Goal: Information Seeking & Learning: Learn about a topic

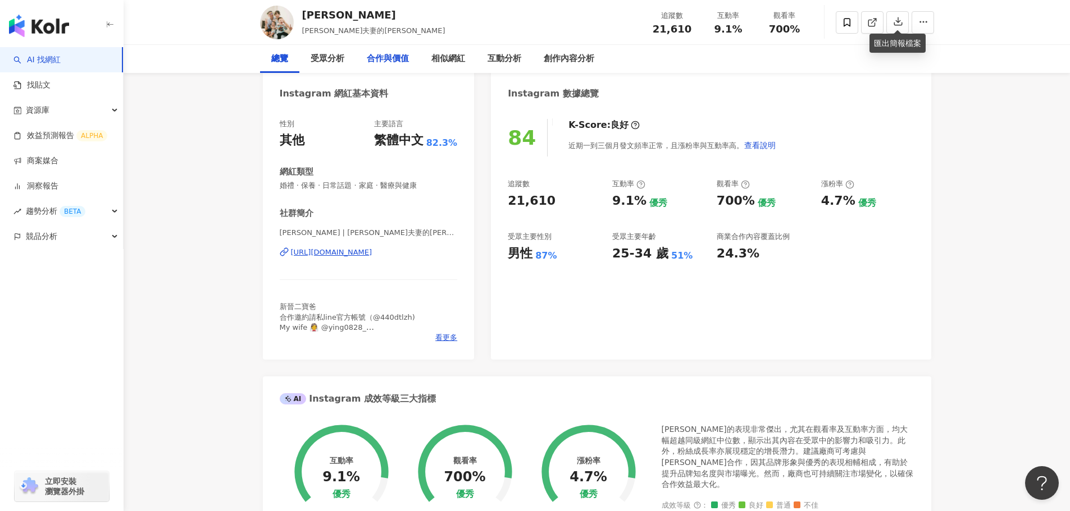
scroll to position [112, 0]
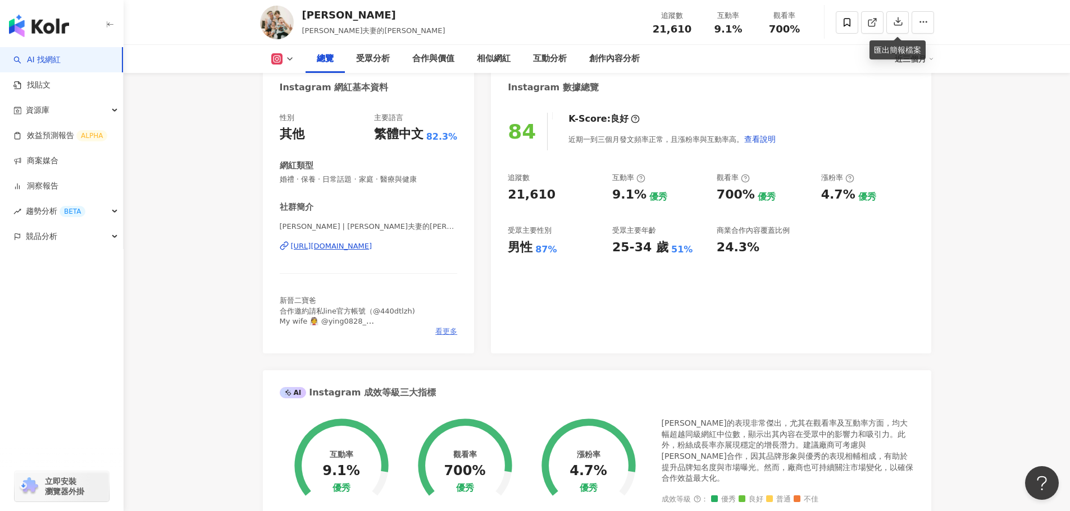
click at [451, 333] on span "看更多" at bounding box center [446, 332] width 22 height 10
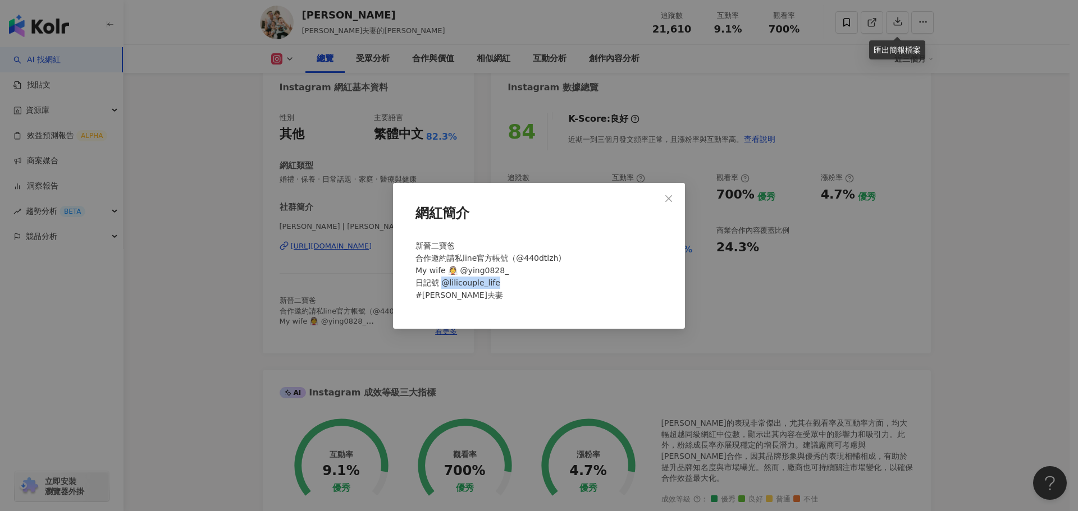
drag, startPoint x: 504, startPoint y: 280, endPoint x: 441, endPoint y: 282, distance: 62.3
click at [441, 282] on div "新晉二寶爸 合作邀約請私line官方帳號（@440dtlzh) My wife 👰 @ying0828_ 日記號 @lilicouple_life #李李夫妻" at bounding box center [539, 275] width 256 height 80
click at [207, 212] on div "網紅簡介 新晉二寶爸 合作邀約請私line官方帳號（@440dtlzh) My wife 👰 @ying0828_ 日記號 @lilicouple_life …" at bounding box center [539, 255] width 1078 height 511
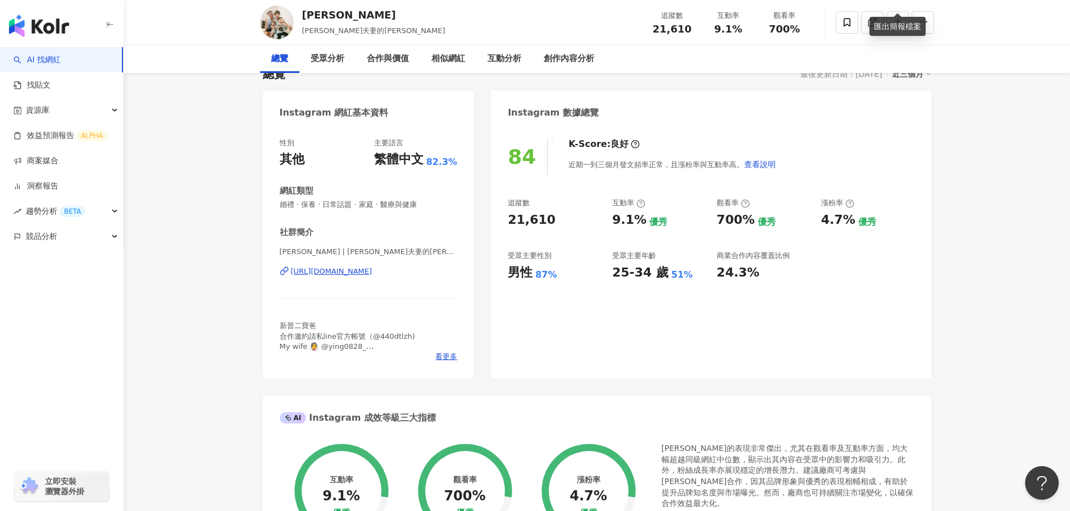
scroll to position [0, 0]
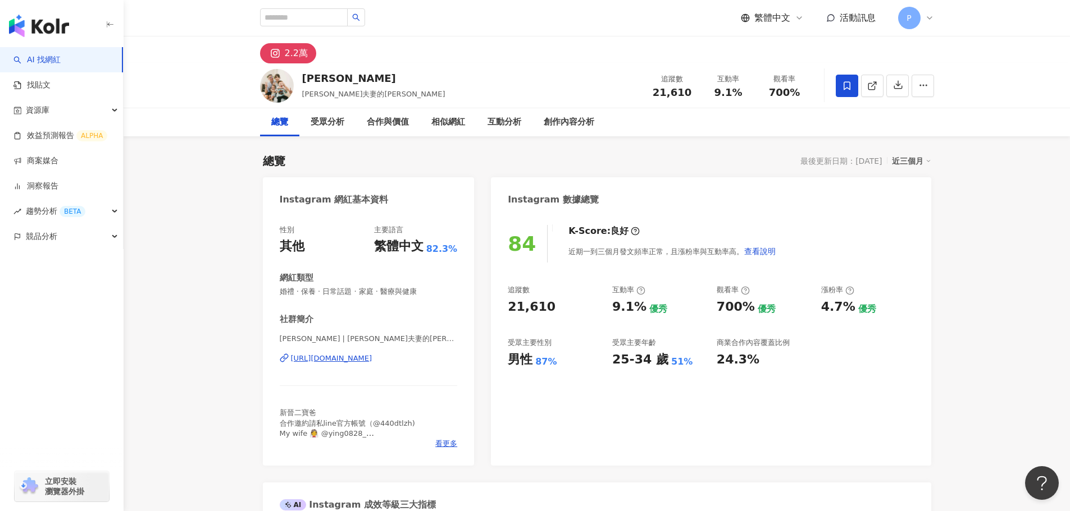
click at [840, 86] on span at bounding box center [846, 86] width 22 height 22
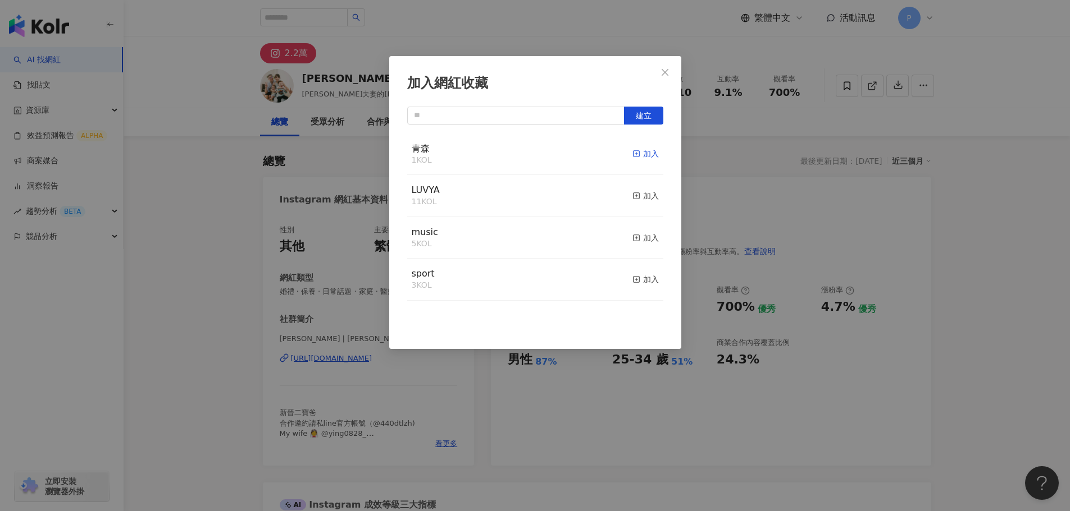
click at [632, 150] on icon "button" at bounding box center [636, 154] width 8 height 8
click at [674, 70] on span "Close" at bounding box center [665, 72] width 22 height 9
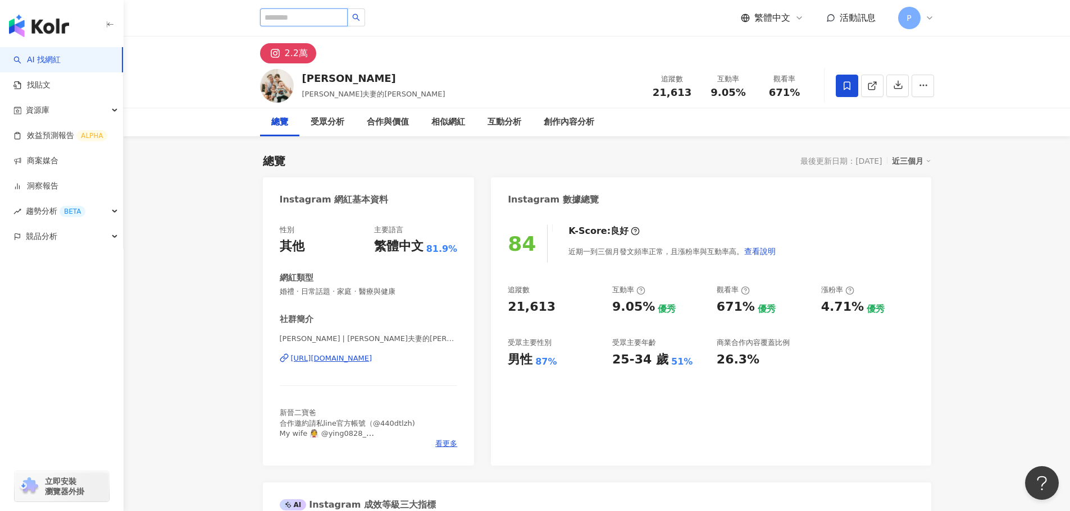
click at [314, 17] on input "search" at bounding box center [304, 17] width 88 height 18
type input "****"
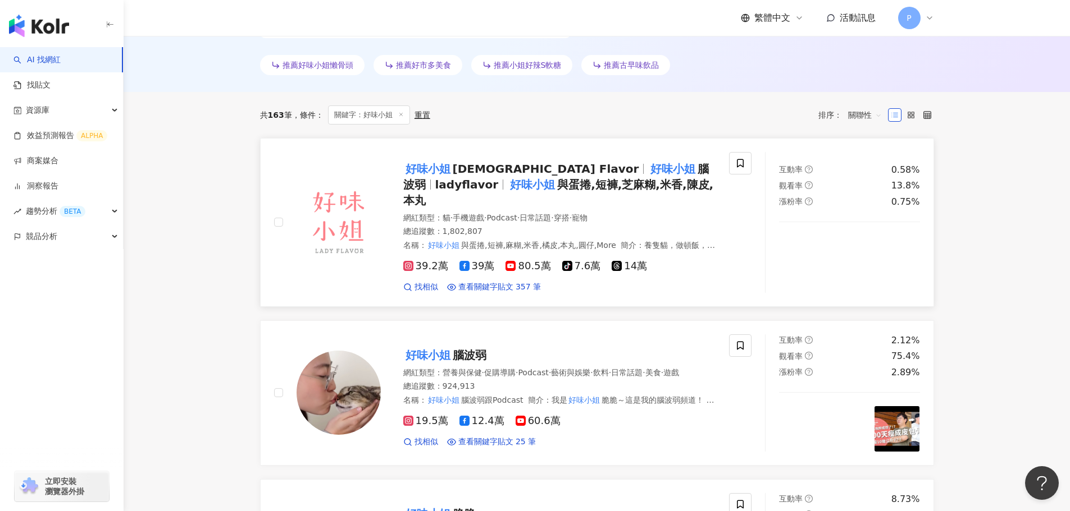
scroll to position [281, 0]
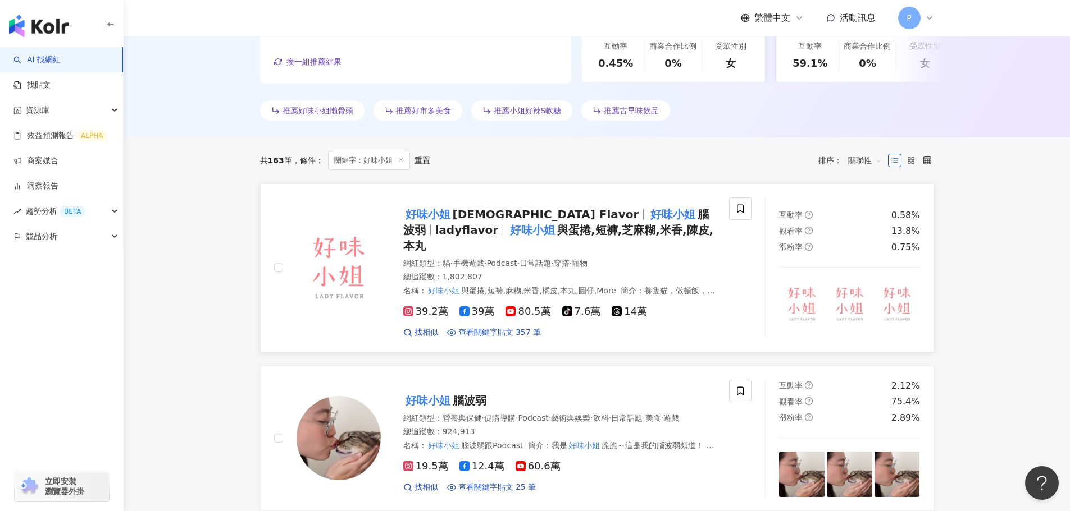
click at [524, 229] on span "與蛋捲,短褲,芝麻糊,米香,陳皮,本丸" at bounding box center [558, 237] width 310 height 29
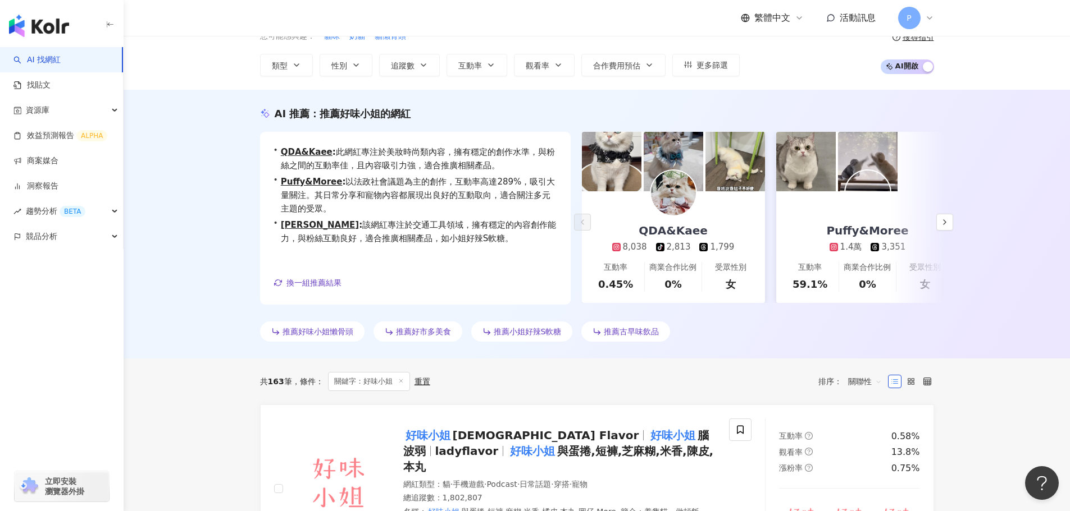
scroll to position [0, 0]
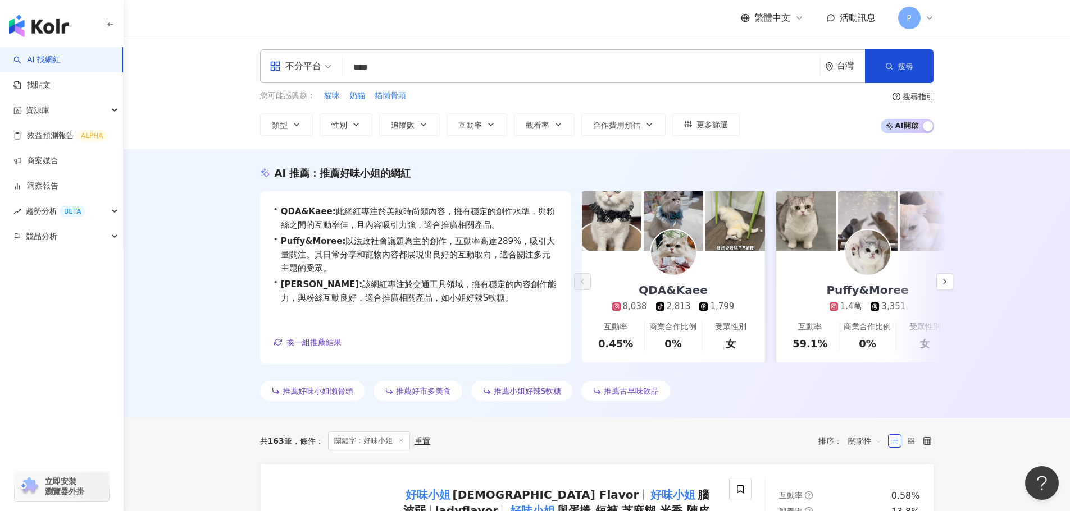
drag, startPoint x: 433, startPoint y: 44, endPoint x: 359, endPoint y: 53, distance: 74.6
click at [359, 53] on div "不分平台 **** 台灣 搜尋 您可能感興趣： 貓咪 奶貓 貓懶骨頭 類型 性別 追蹤數 互動率 觀看率 合作費用預估 更多篩選 搜尋指引 AI 開啟 AI …" at bounding box center [597, 92] width 946 height 113
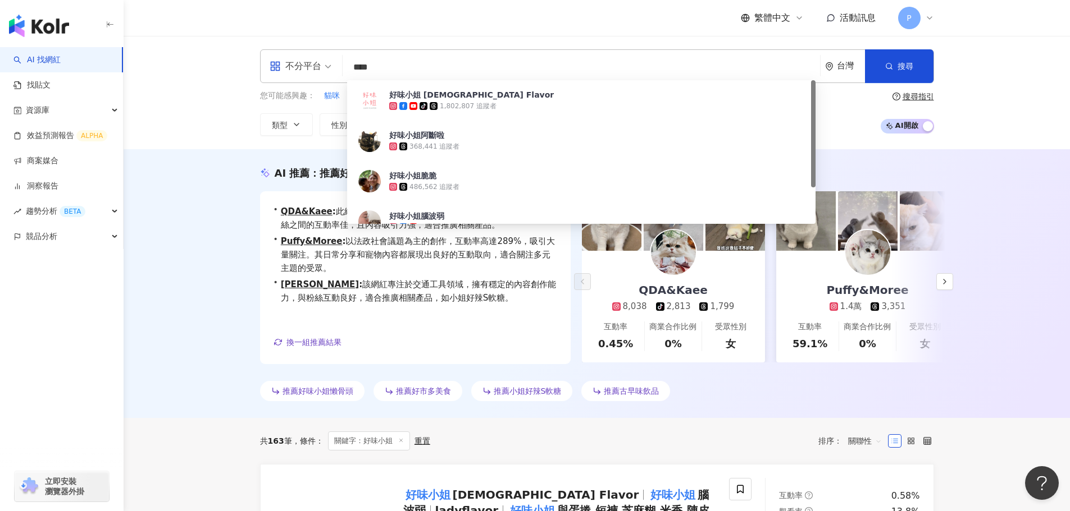
drag, startPoint x: 432, startPoint y: 63, endPoint x: 339, endPoint y: 62, distance: 93.2
click at [339, 62] on div "不分平台 **** 台灣 搜尋 3c04fde0-f6b6-44c1-b8bb-3c2723a61918 好味小姐 Lady Flavor tiktok-ic…" at bounding box center [597, 66] width 674 height 34
type input "**"
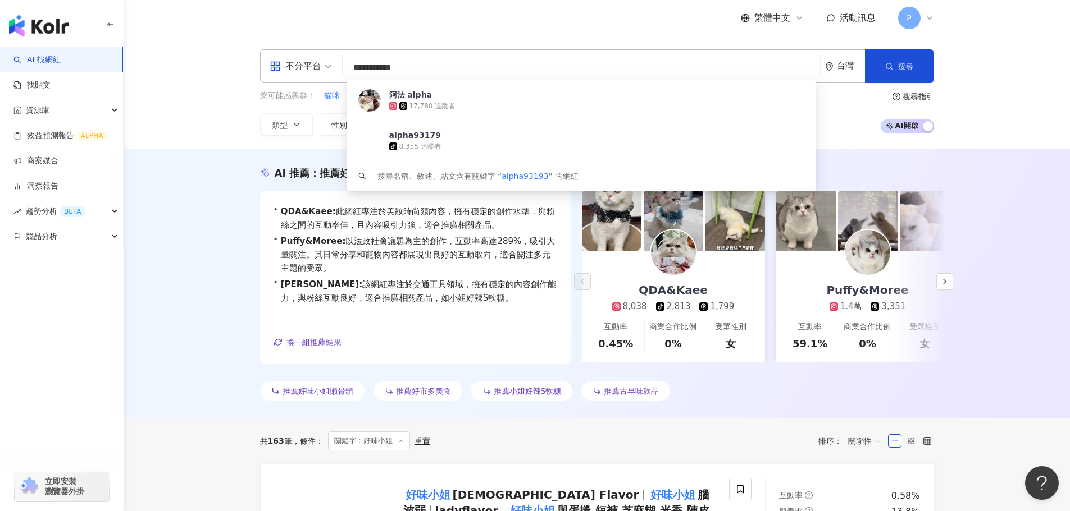
type input "**********"
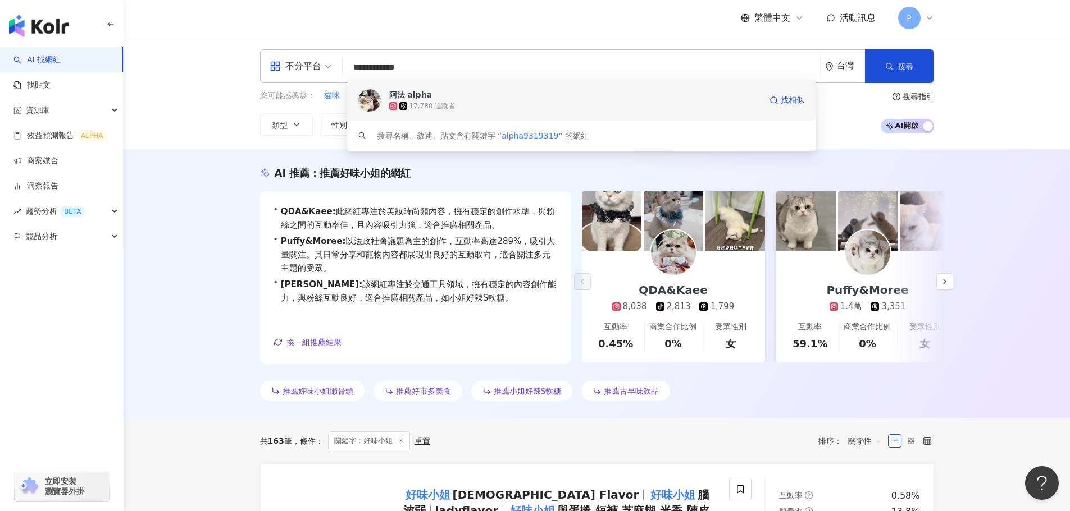
click at [499, 102] on div "17,780 追蹤者" at bounding box center [575, 105] width 372 height 11
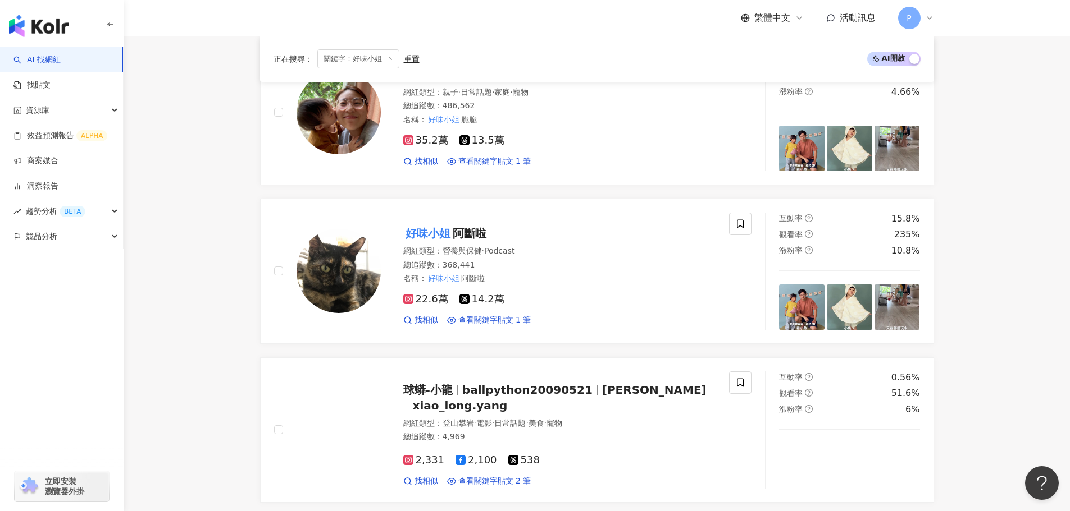
scroll to position [786, 0]
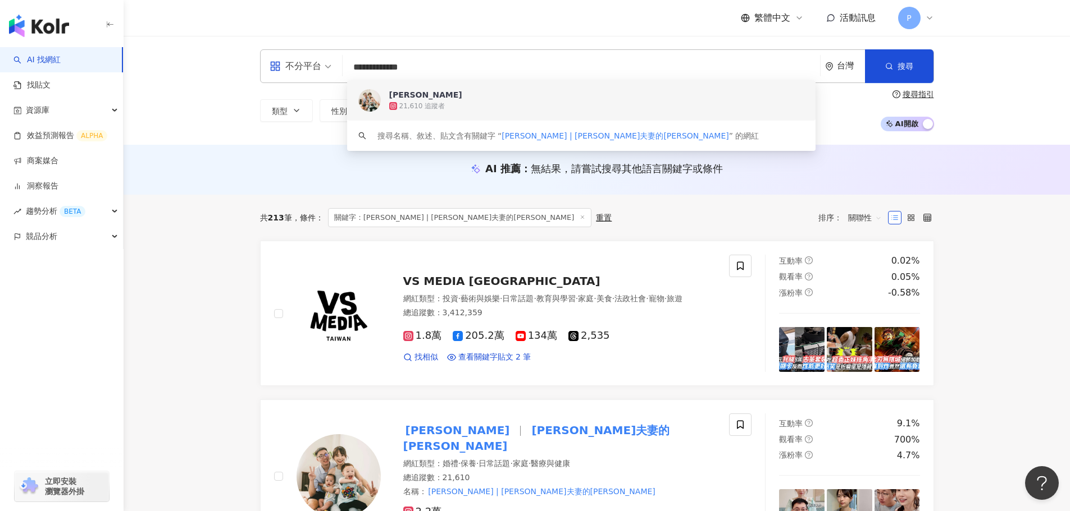
drag, startPoint x: 417, startPoint y: 68, endPoint x: 639, endPoint y: 83, distance: 222.2
click at [629, 81] on div "**********" at bounding box center [597, 66] width 674 height 34
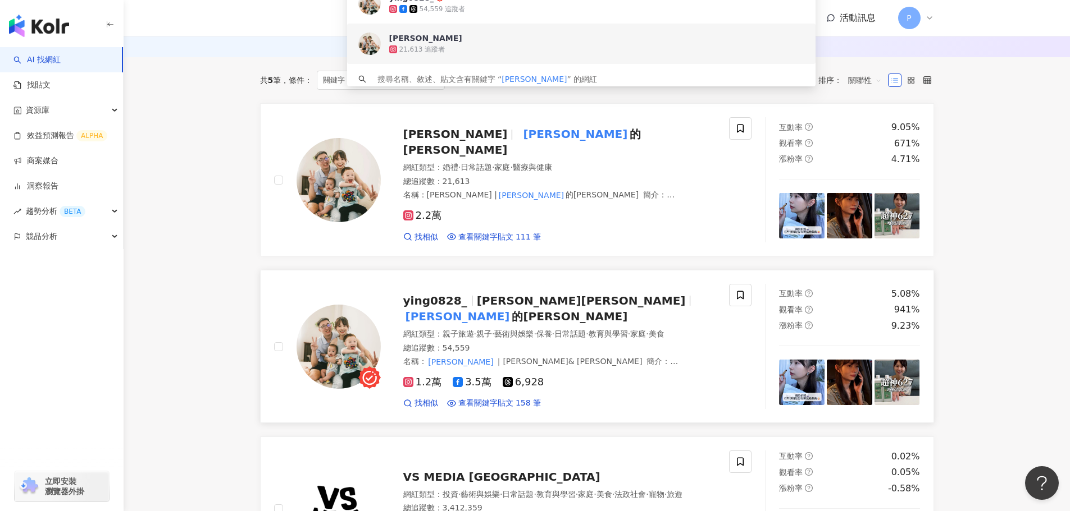
scroll to position [112, 0]
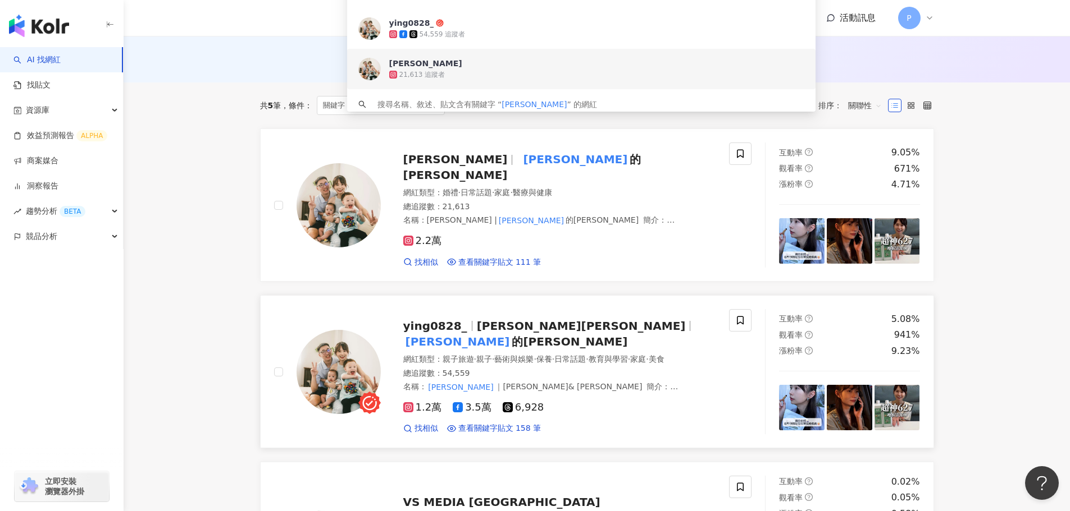
type input "****"
click at [465, 319] on span "ying0828_" at bounding box center [440, 325] width 74 height 13
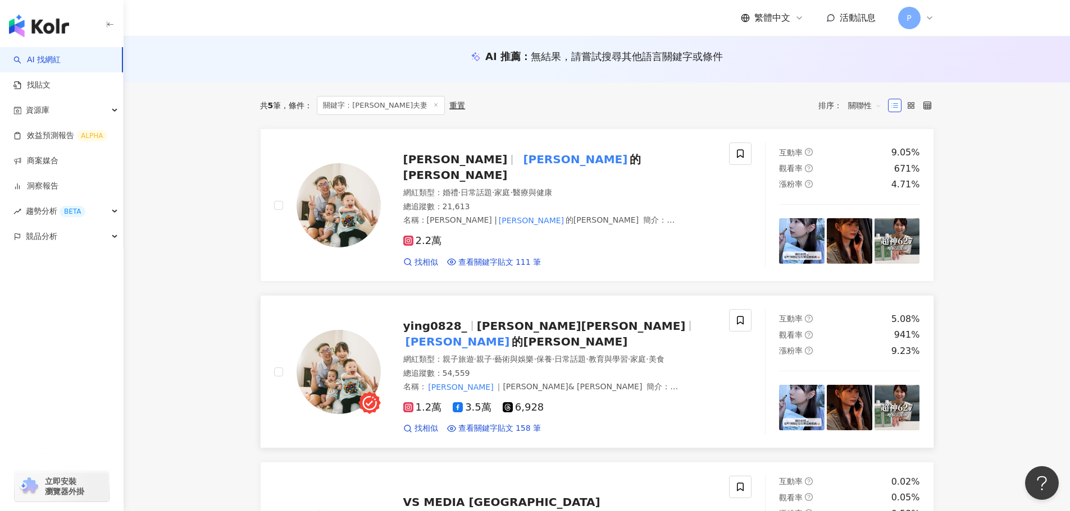
scroll to position [0, 0]
click at [551, 159] on div "李赫 李李夫妻 的李先生" at bounding box center [559, 167] width 313 height 31
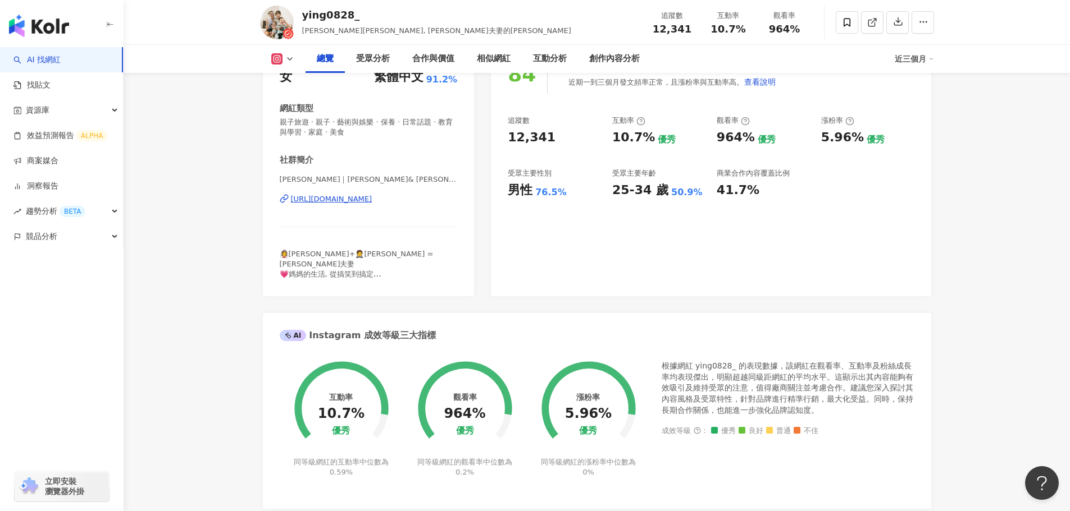
scroll to position [168, 0]
click at [371, 203] on div "[URL][DOMAIN_NAME]" at bounding box center [331, 200] width 81 height 10
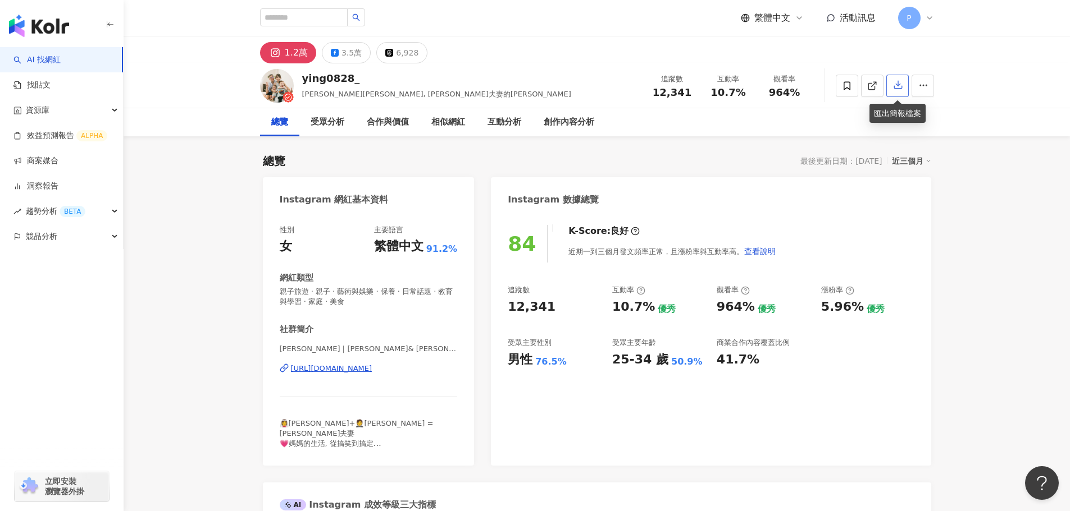
click at [894, 86] on icon "button" at bounding box center [898, 85] width 10 height 10
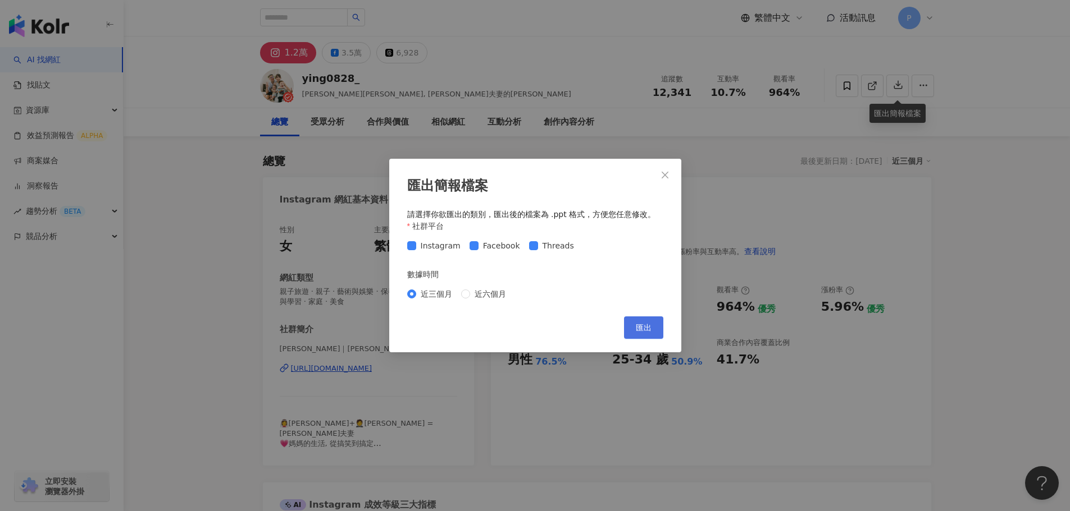
click at [647, 331] on span "匯出" at bounding box center [644, 327] width 16 height 9
click at [190, 228] on div "匯出簡報檔案 請選擇你欲匯出的類別，匯出後的檔案為 .ppt 格式，方便您任意修改。 社群平台 Instagram Facebook Threads 數據時間…" at bounding box center [535, 255] width 1070 height 511
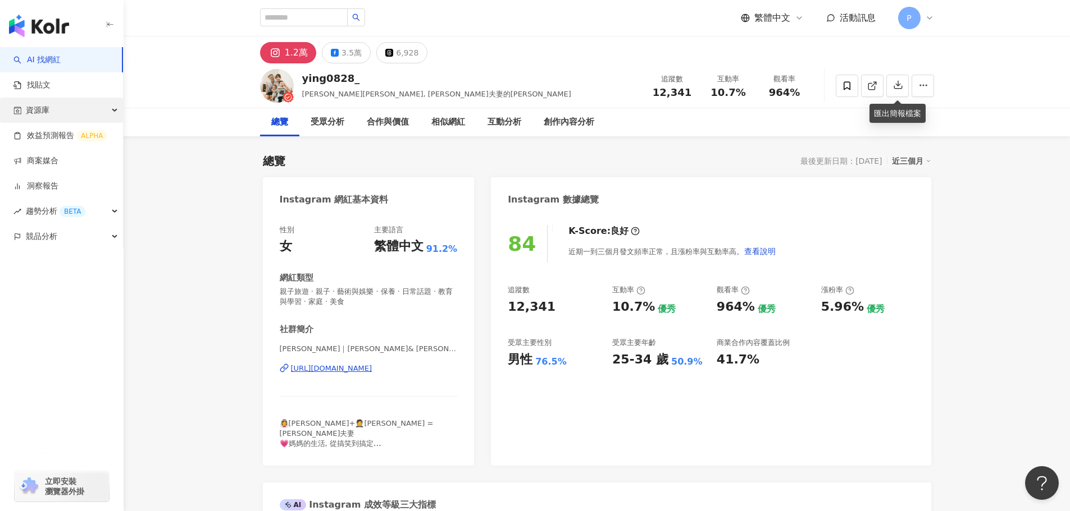
drag, startPoint x: 61, startPoint y: 109, endPoint x: 116, endPoint y: 111, distance: 55.0
click at [61, 109] on div "資源庫" at bounding box center [61, 110] width 123 height 25
click at [116, 111] on div "資源庫" at bounding box center [61, 110] width 123 height 25
click at [104, 109] on div "資源庫" at bounding box center [61, 110] width 123 height 25
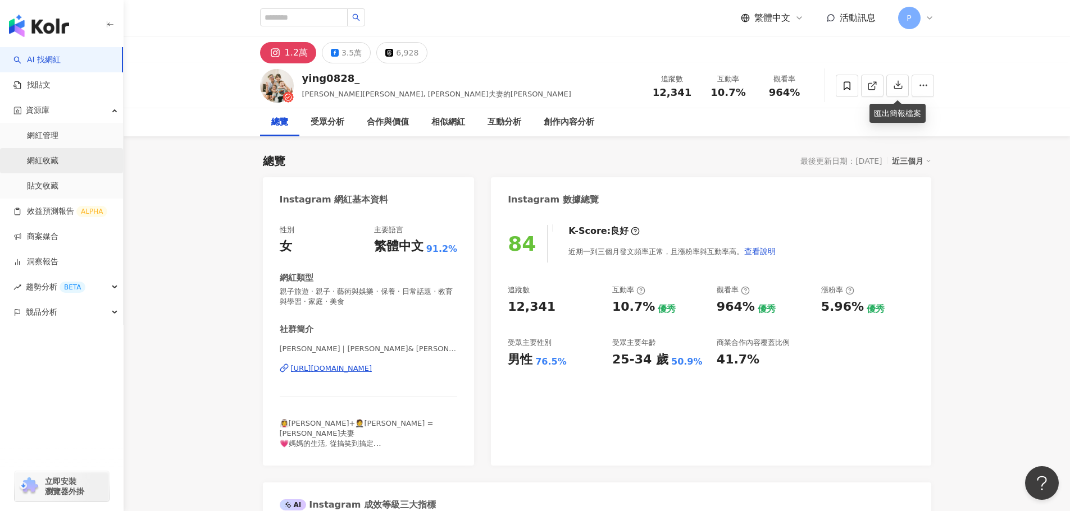
click at [58, 161] on link "網紅收藏" at bounding box center [42, 161] width 31 height 11
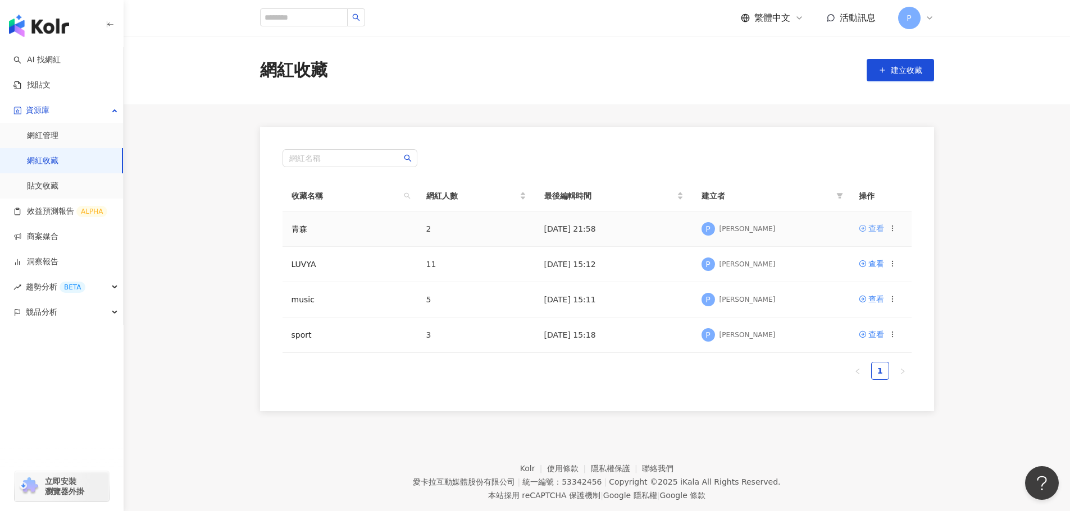
click at [865, 227] on icon at bounding box center [861, 228] width 7 height 7
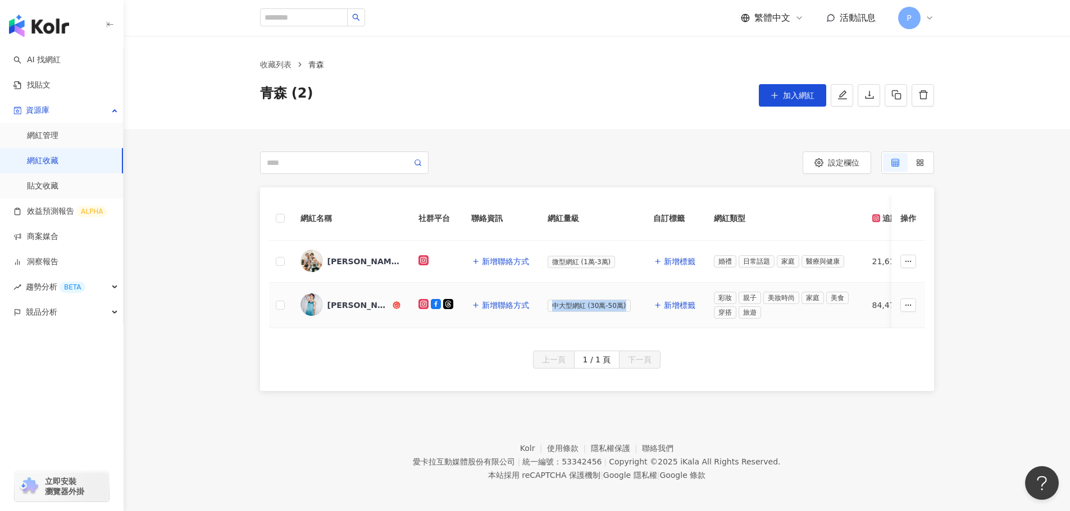
drag, startPoint x: 553, startPoint y: 304, endPoint x: 629, endPoint y: 306, distance: 75.8
click at [629, 306] on div "中大型網紅 (30萬-50萬)" at bounding box center [591, 305] width 88 height 13
click at [556, 318] on td "中大型網紅 (30萬-50萬)" at bounding box center [591, 305] width 106 height 45
drag, startPoint x: 552, startPoint y: 306, endPoint x: 620, endPoint y: 303, distance: 68.0
click at [620, 303] on span "中大型網紅 (30萬-50萬)" at bounding box center [588, 306] width 83 height 12
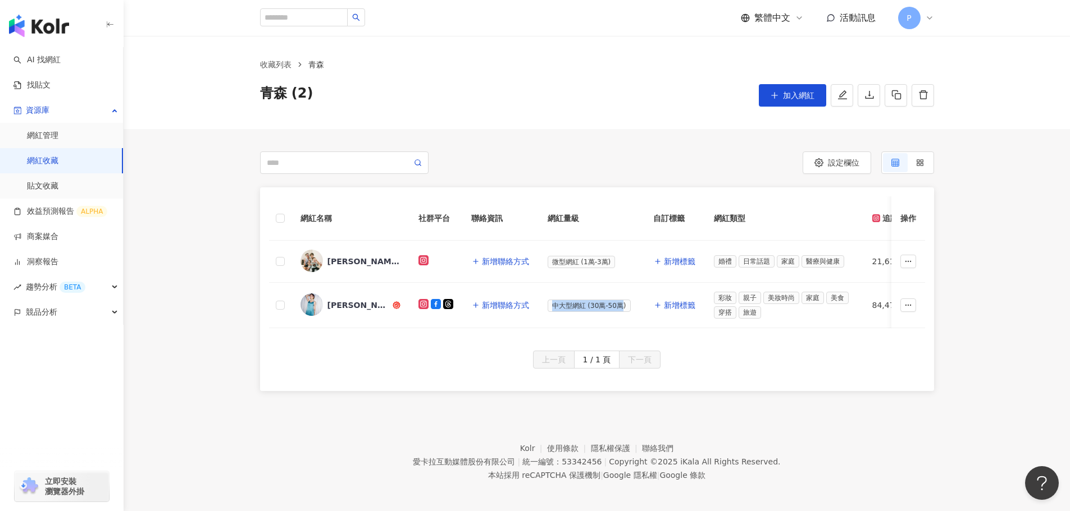
copy span "中大型網紅 (30萬-50萬"
drag, startPoint x: 550, startPoint y: 261, endPoint x: 618, endPoint y: 261, distance: 67.4
click at [618, 261] on div "微型網紅 (1萬-3萬)" at bounding box center [591, 261] width 88 height 13
copy span "微型網紅 (1萬-3萬)"
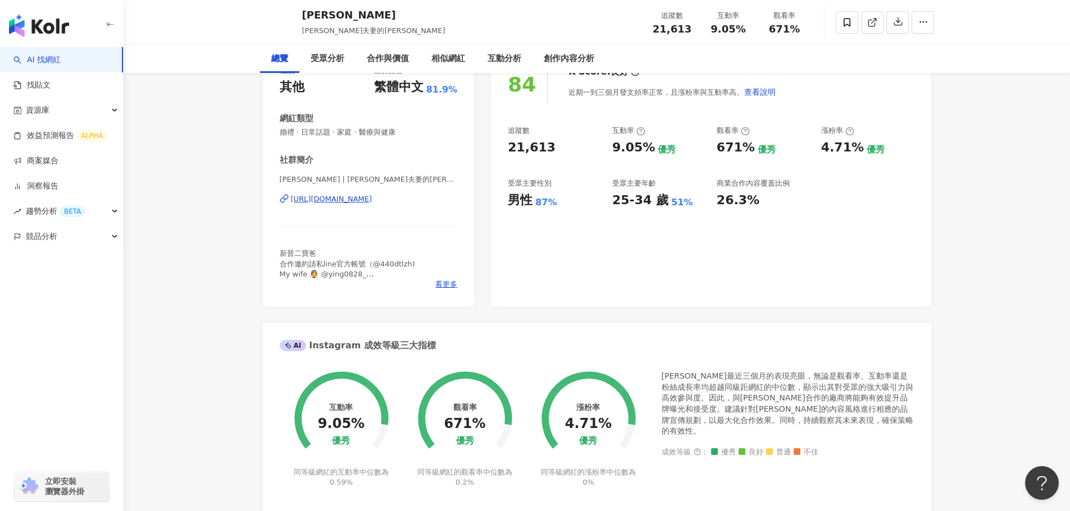
scroll to position [168, 0]
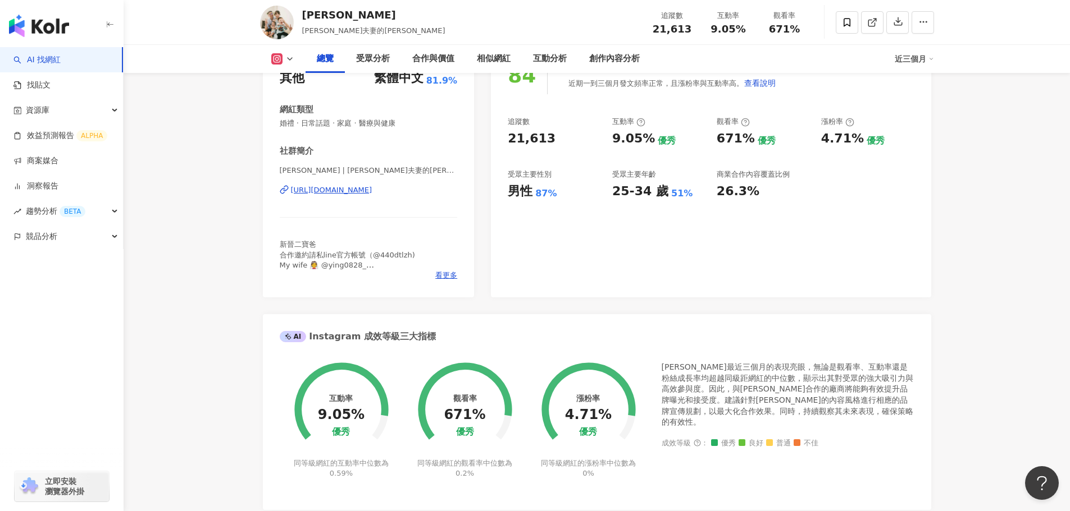
drag, startPoint x: 382, startPoint y: 97, endPoint x: 610, endPoint y: 176, distance: 241.8
click at [300, 44] on div "李赫 李李夫妻的李先生 追蹤數 21,613 互動率 9.05% 觀看率 671%" at bounding box center [596, 22] width 719 height 44
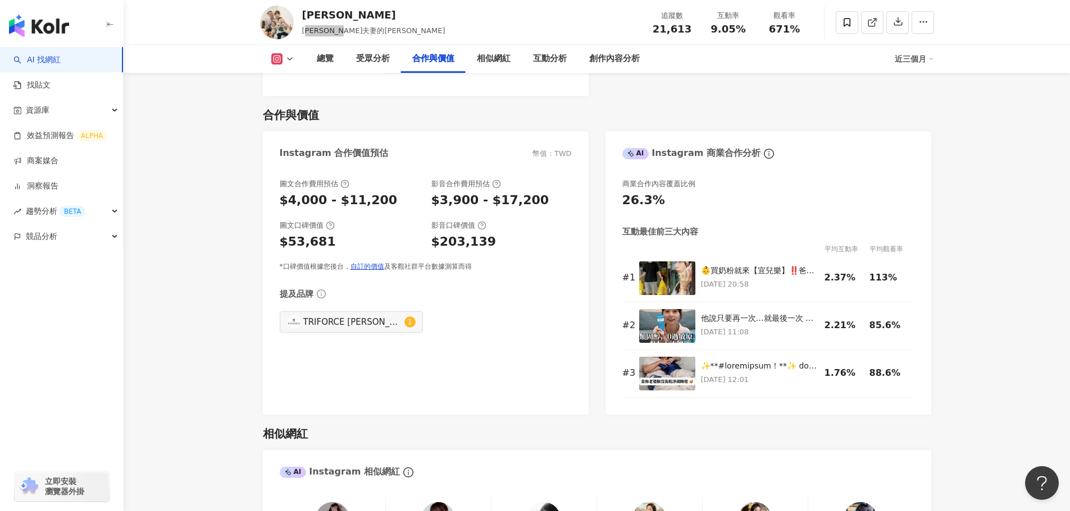
scroll to position [1516, 0]
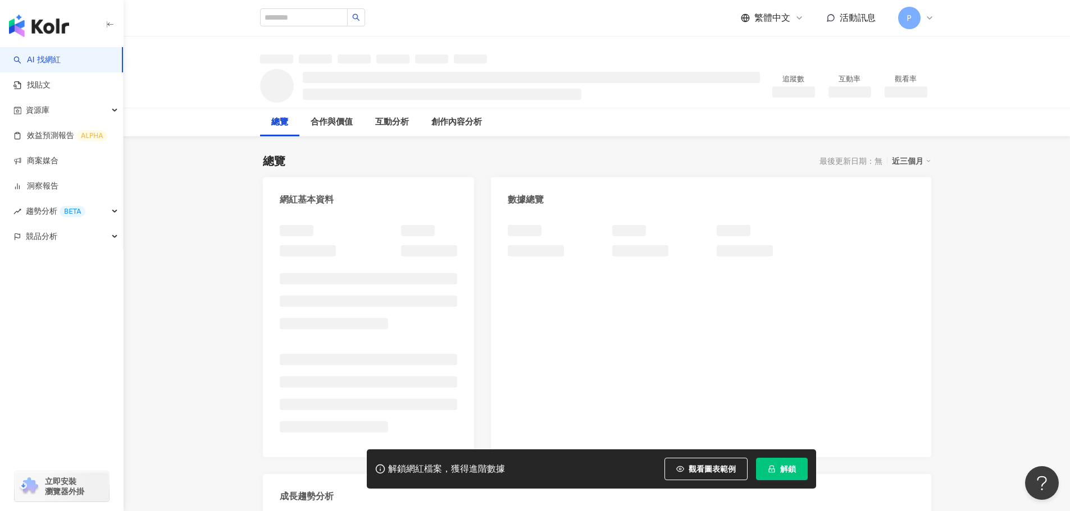
click at [785, 469] on span "解鎖" at bounding box center [788, 469] width 16 height 9
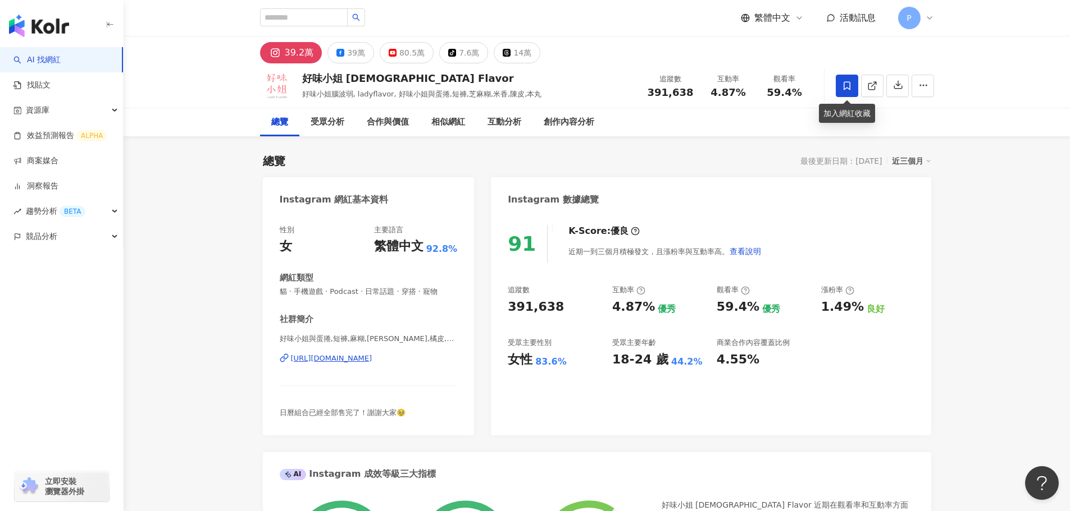
click at [845, 87] on icon at bounding box center [847, 86] width 10 height 10
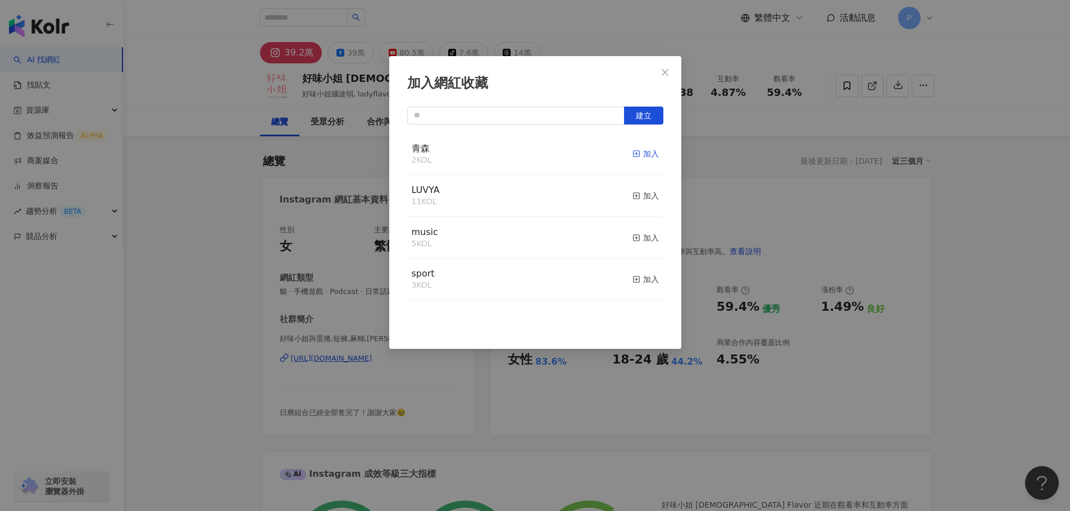
click at [632, 152] on icon "button" at bounding box center [636, 154] width 8 height 8
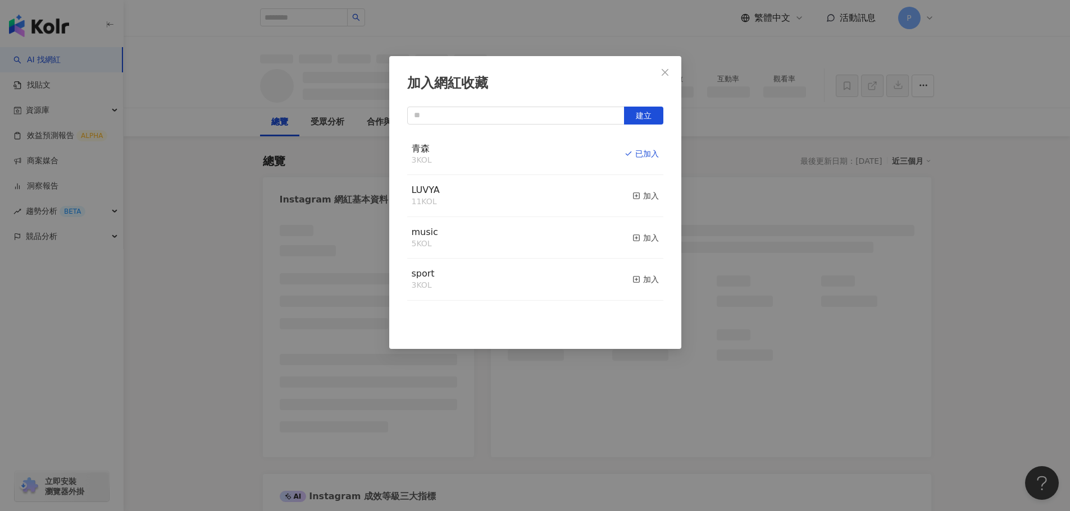
click at [983, 182] on div "加入網紅收藏 建立 青森 3 KOL 已加入 LUVYA 11 KOL 加入 music 5 KOL 加入 sport 3 KOL 加入" at bounding box center [535, 255] width 1070 height 511
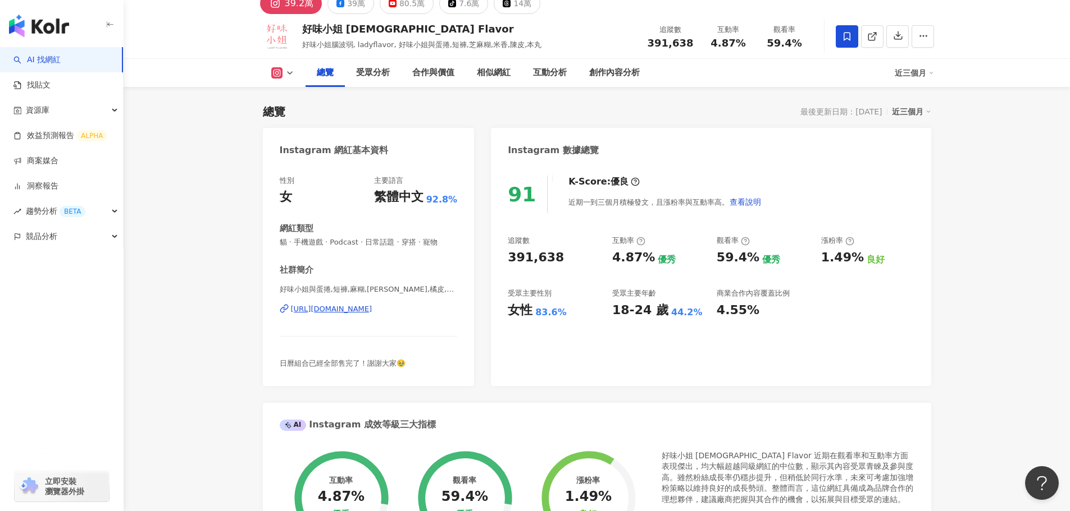
scroll to position [56, 0]
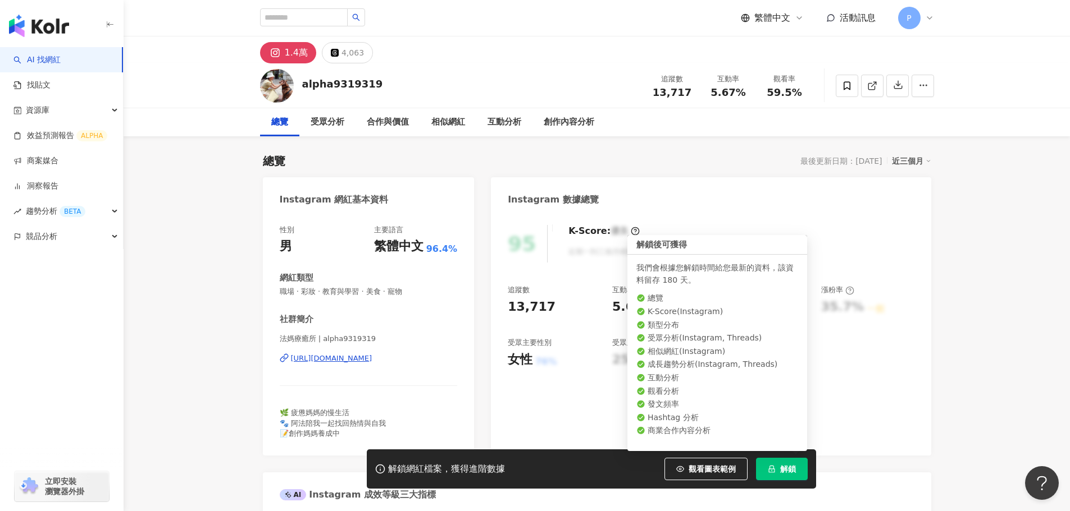
click at [769, 472] on icon "lock" at bounding box center [771, 469] width 8 height 8
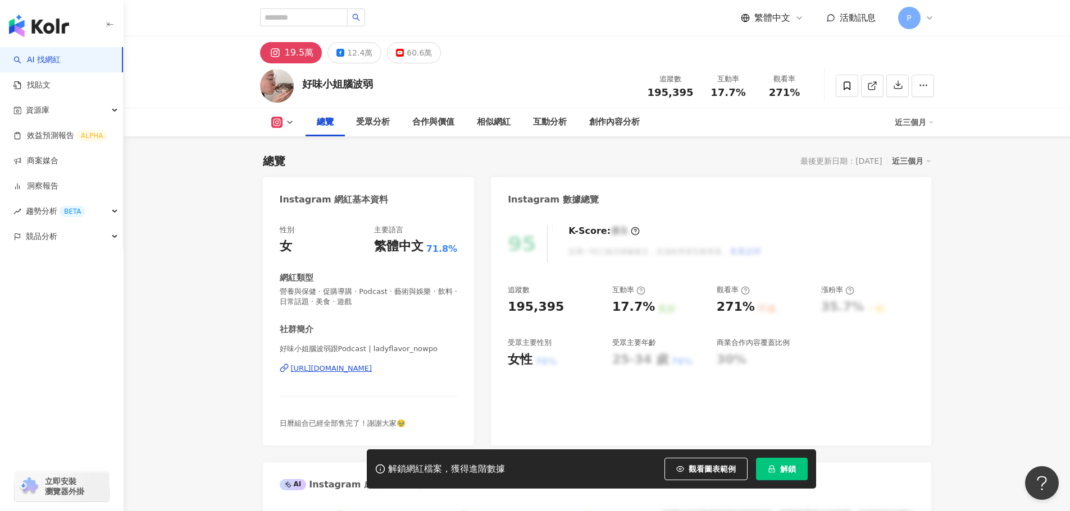
scroll to position [281, 0]
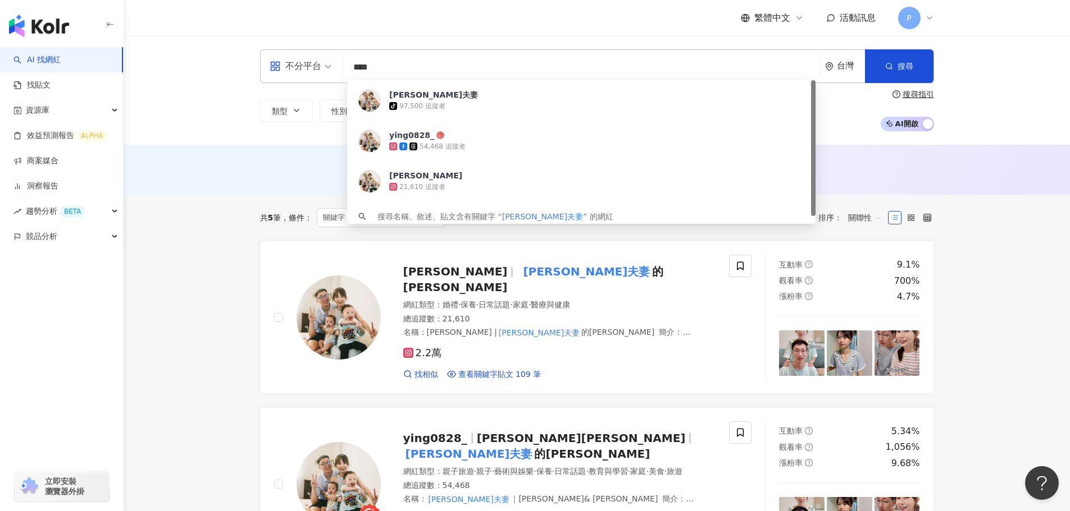
click at [329, 62] on div "不分平台 **** 台灣 搜尋 22c37e03-5bb0-4630-aa88-e5f8878cc14e 李李夫妻 tiktok-icon 97,500 追蹤…" at bounding box center [597, 66] width 674 height 34
type input "*"
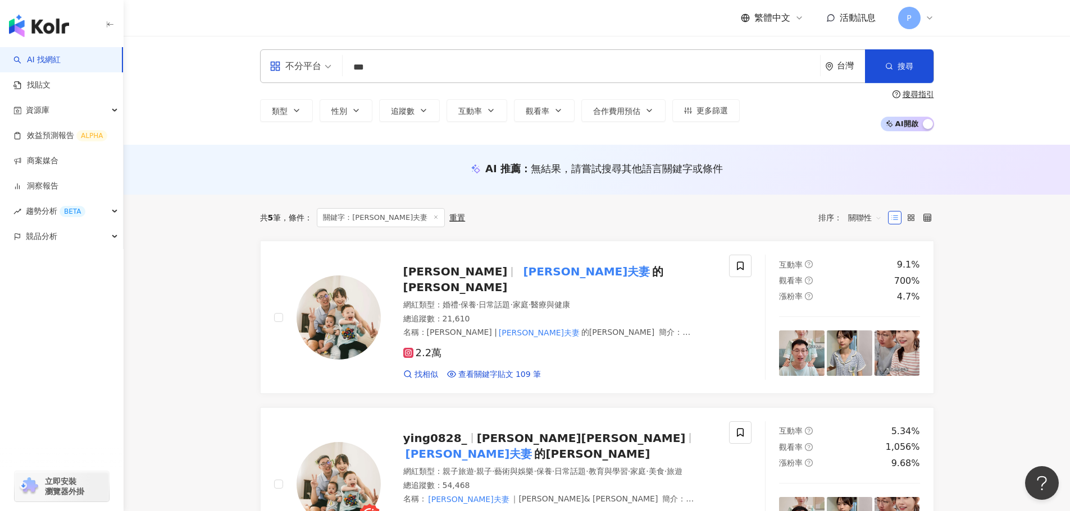
type input "*"
click at [286, 107] on span "類型" at bounding box center [280, 111] width 16 height 9
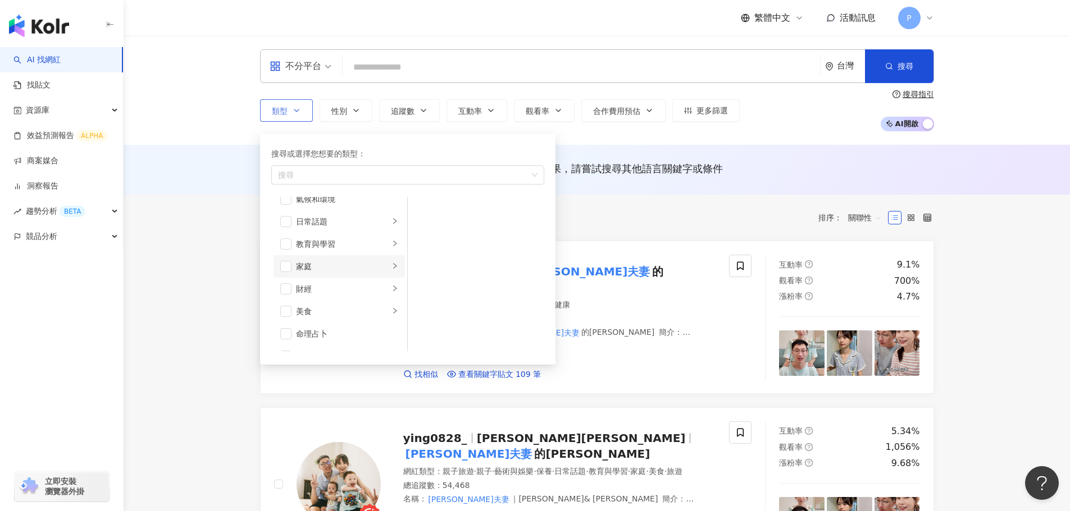
scroll to position [112, 0]
click at [291, 213] on li "家庭" at bounding box center [338, 210] width 131 height 22
click at [424, 233] on span "button" at bounding box center [422, 232] width 11 height 11
click at [282, 254] on span "button" at bounding box center [285, 255] width 11 height 11
click at [282, 253] on span "button" at bounding box center [285, 255] width 11 height 11
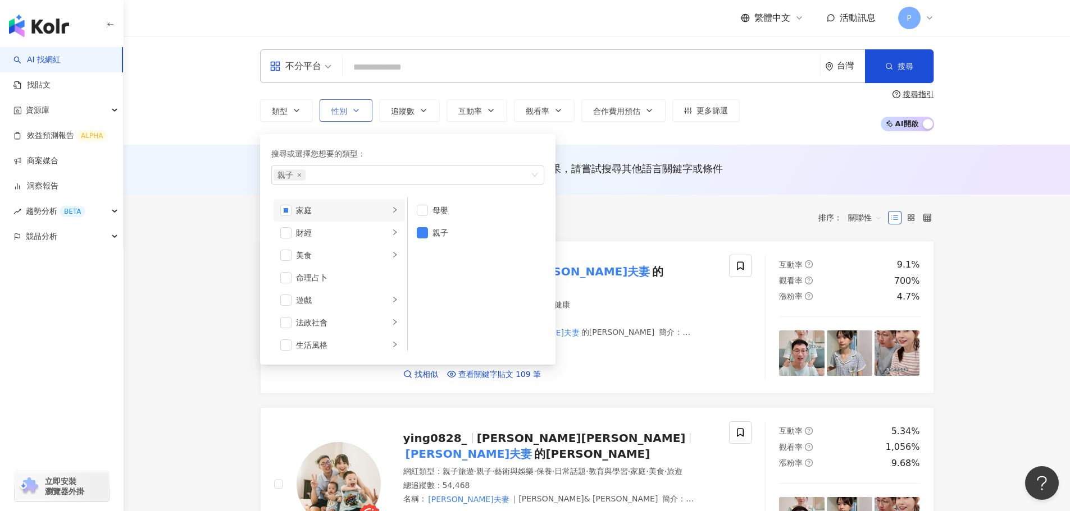
click at [349, 115] on button "性別" at bounding box center [345, 110] width 53 height 22
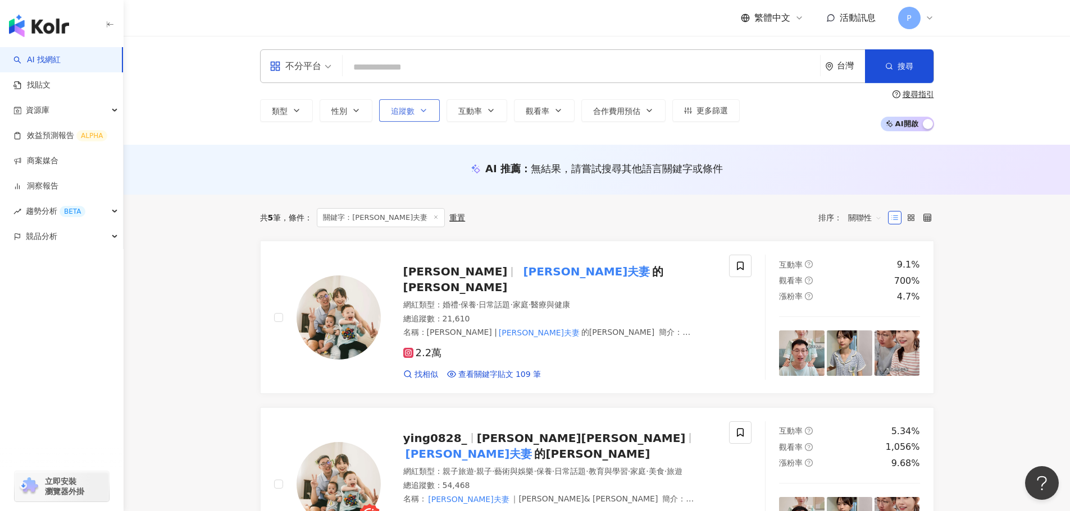
click at [404, 110] on span "追蹤數" at bounding box center [403, 111] width 24 height 9
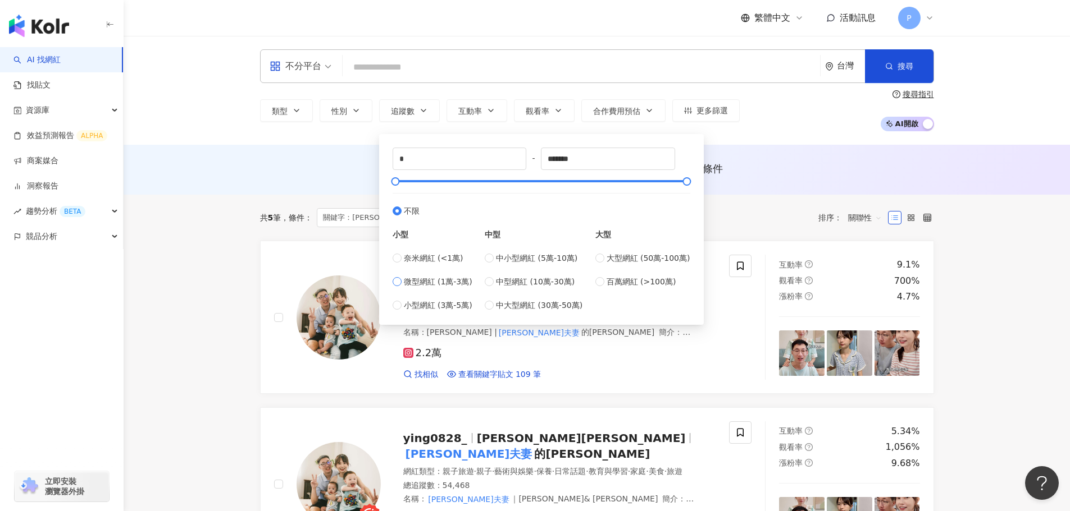
type input "*****"
type input "******"
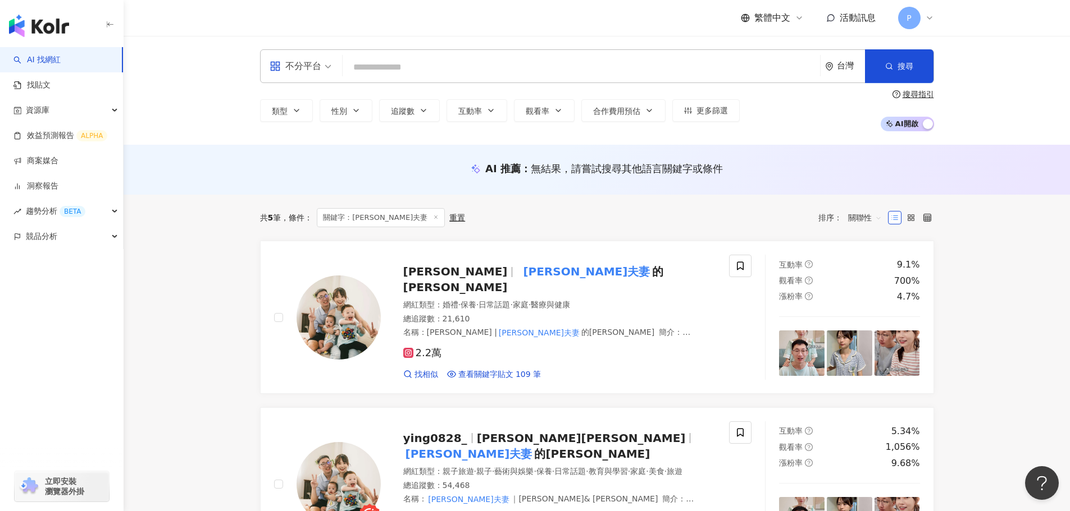
click at [755, 149] on div "AI 推薦 ： 無結果，請嘗試搜尋其他語言關鍵字或條件" at bounding box center [597, 170] width 946 height 50
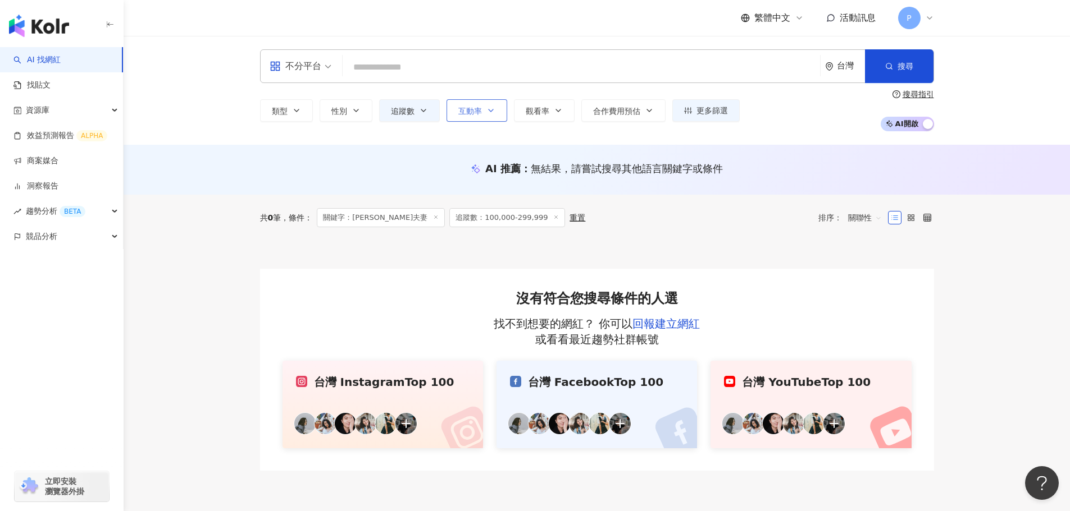
click at [498, 115] on button "互動率" at bounding box center [476, 110] width 61 height 22
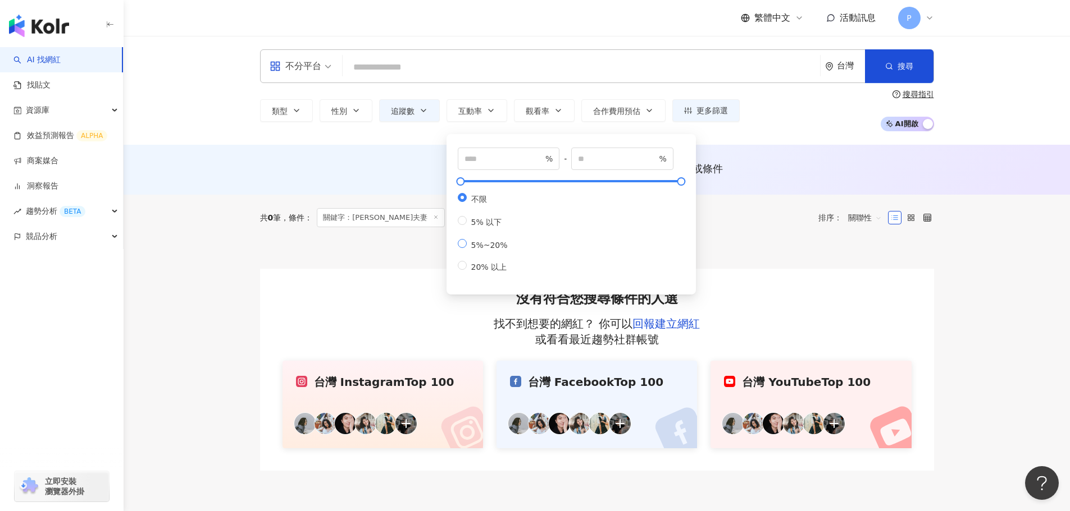
type input "*"
type input "**"
click at [543, 113] on span "觀看率" at bounding box center [538, 111] width 24 height 9
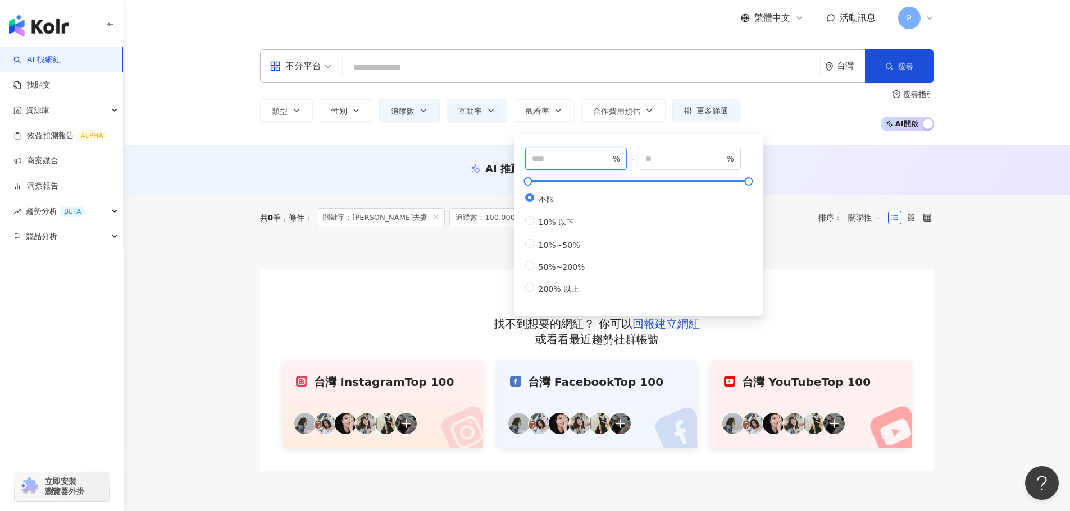
click at [582, 160] on input "number" at bounding box center [571, 159] width 79 height 12
type input "****"
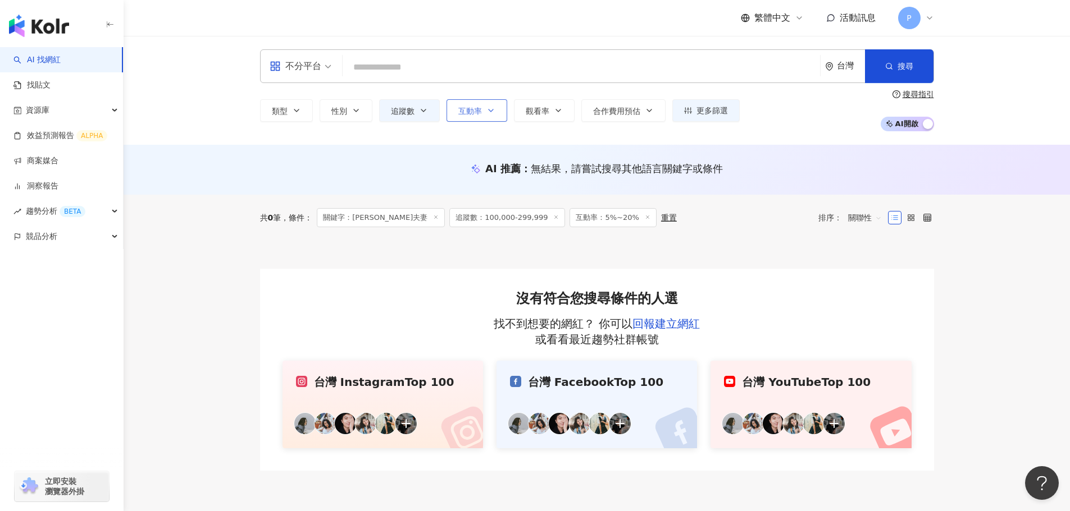
click at [491, 111] on icon "button" at bounding box center [490, 110] width 4 height 2
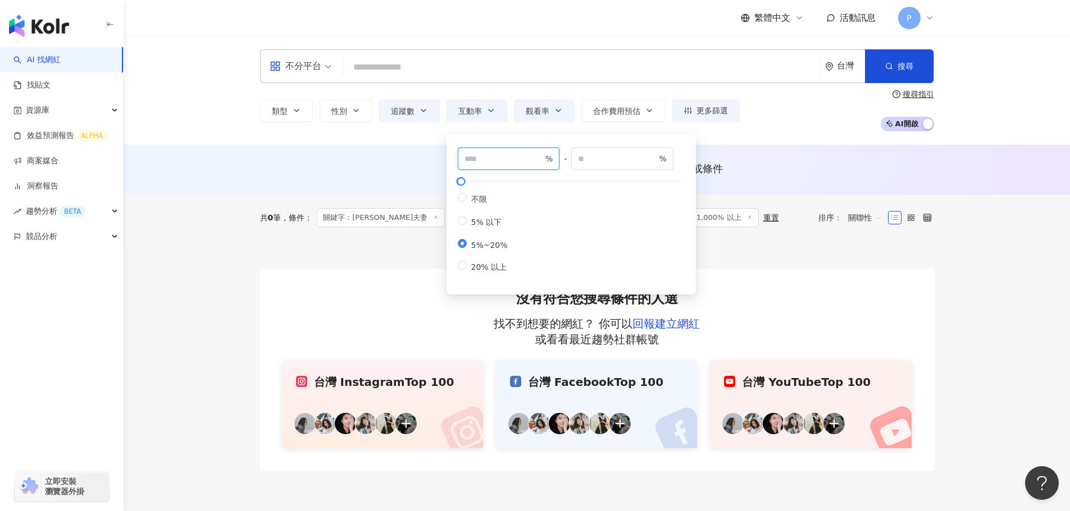
click at [445, 158] on main "不分平台 台灣 搜尋 22c37e03-5bb0-4630-aa88-e5f8878cc14e 李李夫妻 tiktok-icon 97,500 追蹤者 yin…" at bounding box center [597, 253] width 946 height 435
type input "*"
drag, startPoint x: 606, startPoint y: 163, endPoint x: 547, endPoint y: 153, distance: 59.8
click at [547, 153] on div "* % - ** % 不限 5% 以下 5%~20% 20% 以上" at bounding box center [571, 211] width 227 height 126
type input "*"
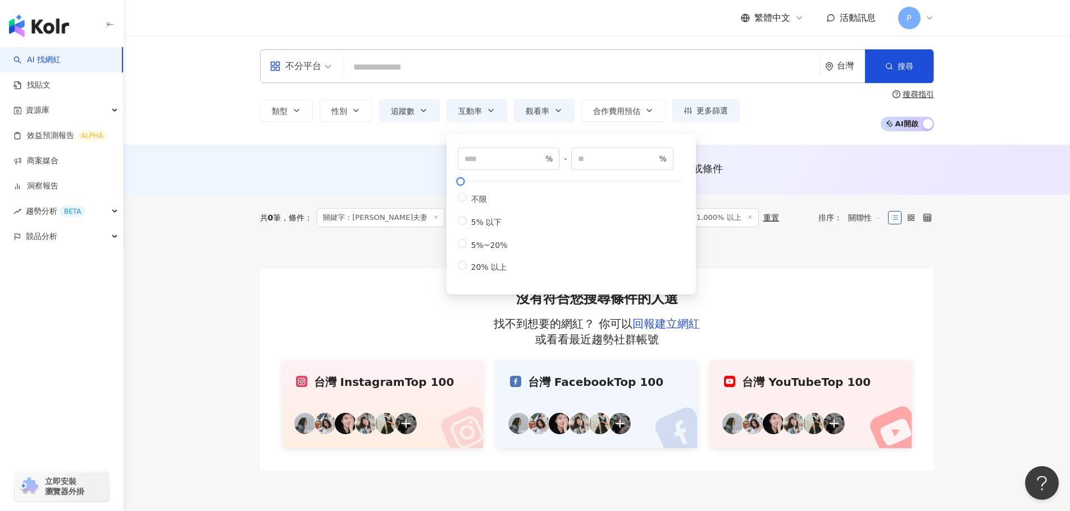
type input "*"
click at [599, 213] on div "不限 5% 以下 5%~20% 20% 以上" at bounding box center [571, 233] width 227 height 80
drag, startPoint x: 485, startPoint y: 153, endPoint x: 403, endPoint y: 153, distance: 82.0
click at [403, 153] on main "不分平台 台灣 搜尋 22c37e03-5bb0-4630-aa88-e5f8878cc14e 李李夫妻 tiktok-icon 97,500 追蹤者 yin…" at bounding box center [597, 253] width 946 height 435
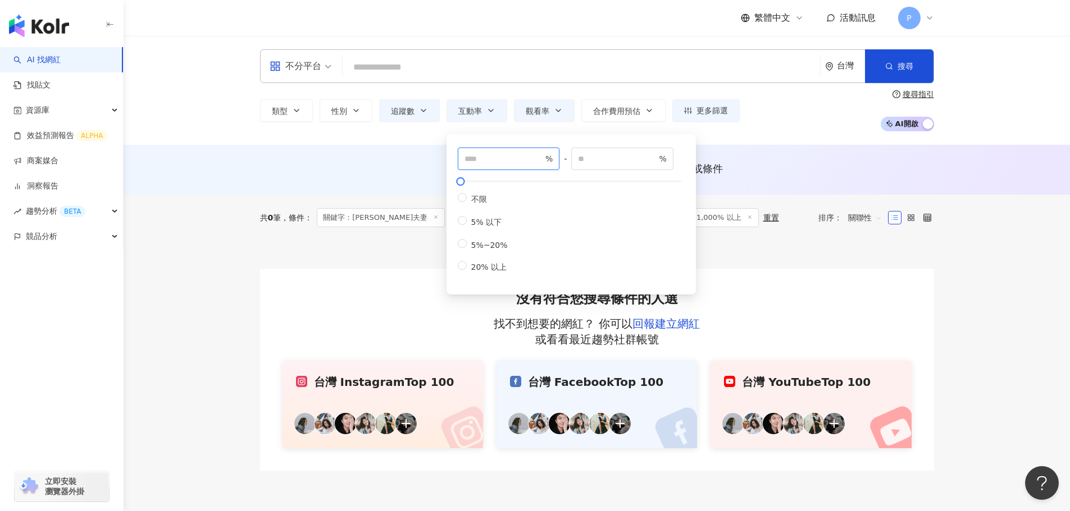
type input "*"
click at [591, 207] on div "不限 5% 以下 5%~20% 20% 以上" at bounding box center [571, 233] width 227 height 80
click at [621, 158] on input "*" at bounding box center [617, 159] width 79 height 12
type input "**"
click at [764, 149] on div "AI 推薦 ： 無結果，請嘗試搜尋其他語言關鍵字或條件" at bounding box center [597, 170] width 946 height 50
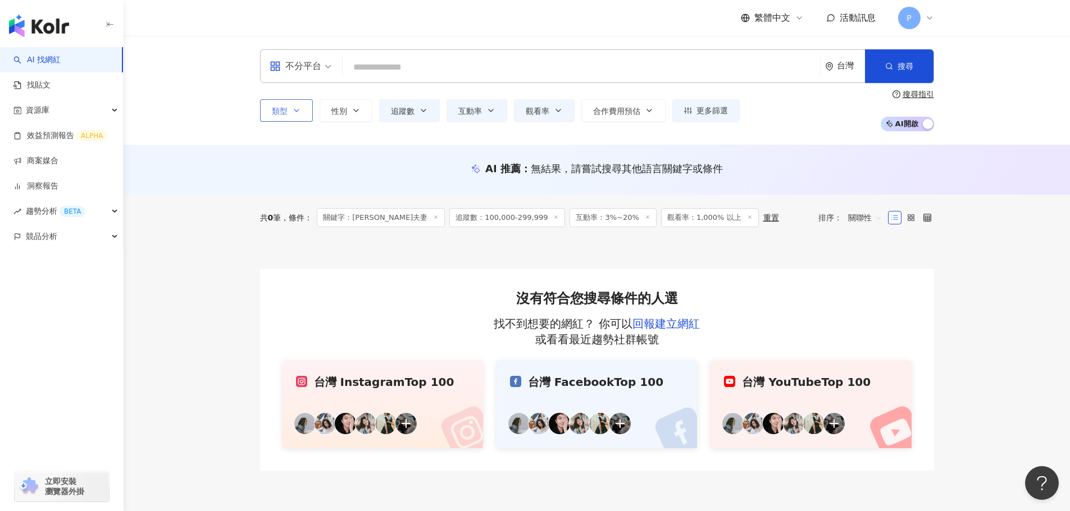
click at [290, 108] on button "類型" at bounding box center [286, 110] width 53 height 22
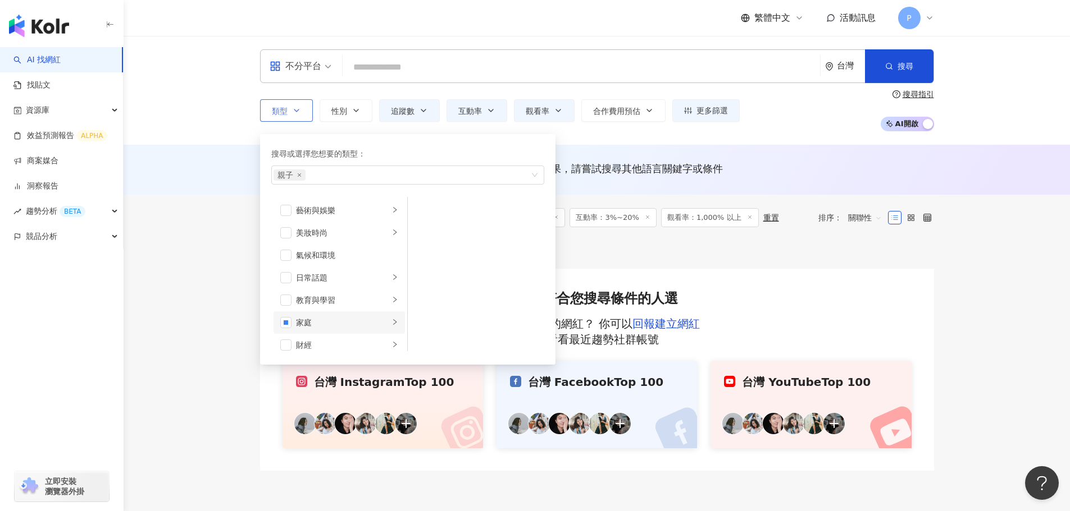
click at [382, 322] on li "家庭" at bounding box center [338, 323] width 131 height 22
click at [478, 64] on input "search" at bounding box center [581, 67] width 468 height 21
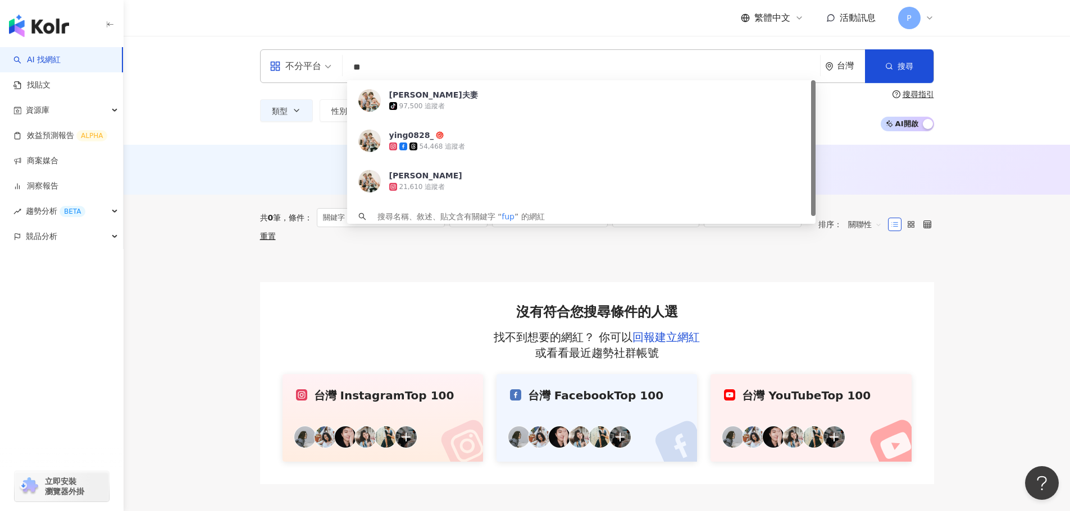
type input "*"
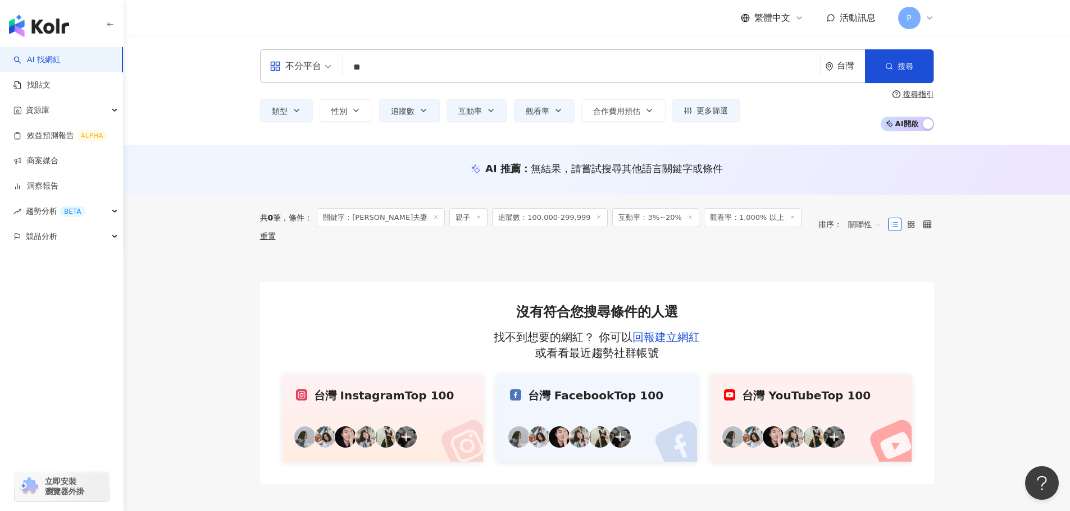
type input "*"
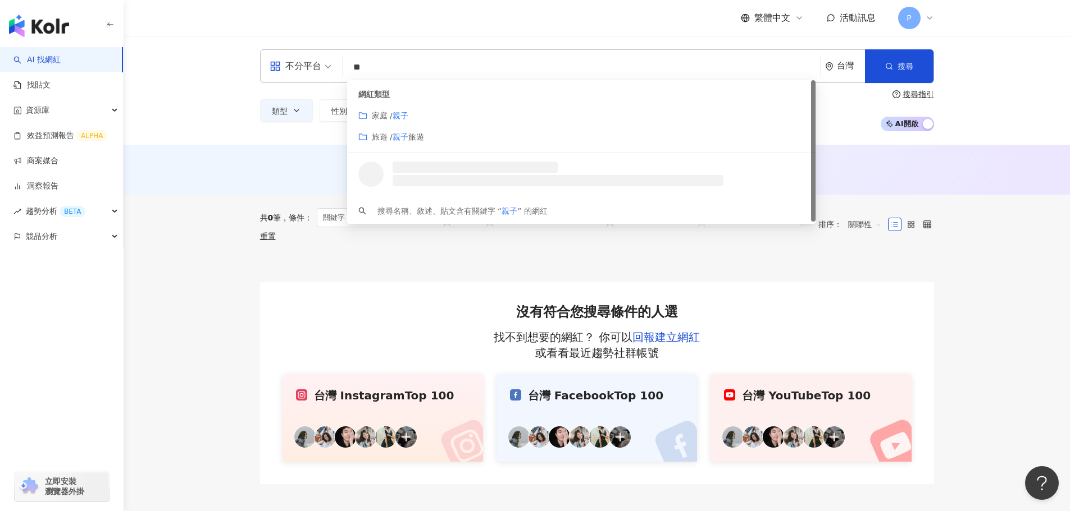
click at [442, 113] on div "家庭 / 親子" at bounding box center [581, 115] width 446 height 12
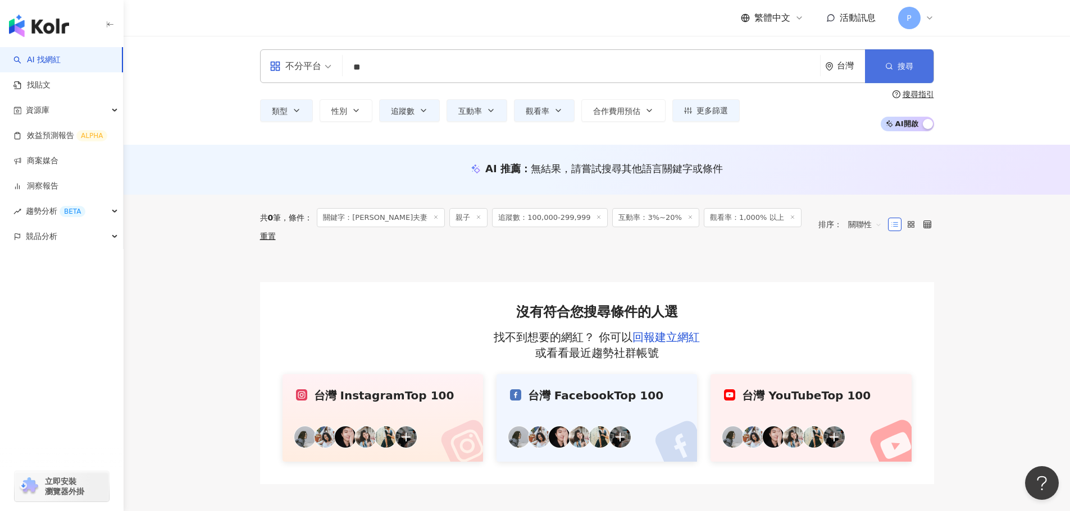
type input "**"
click at [885, 64] on icon "button" at bounding box center [889, 66] width 8 height 8
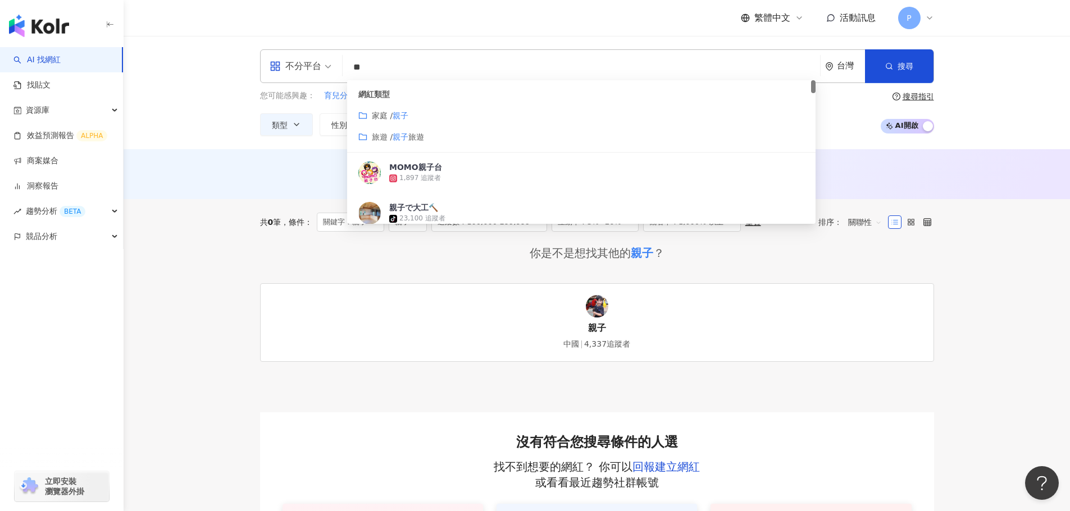
drag, startPoint x: 373, startPoint y: 67, endPoint x: 346, endPoint y: 66, distance: 27.0
click at [346, 66] on div "不分平台 ** 台灣 搜尋 customizedTag 網紅類型 家庭 / 親子 旅遊 / 親子 旅遊 MOMO親子台 1,897 追蹤者 親子で大工🔨 ti…" at bounding box center [597, 66] width 674 height 34
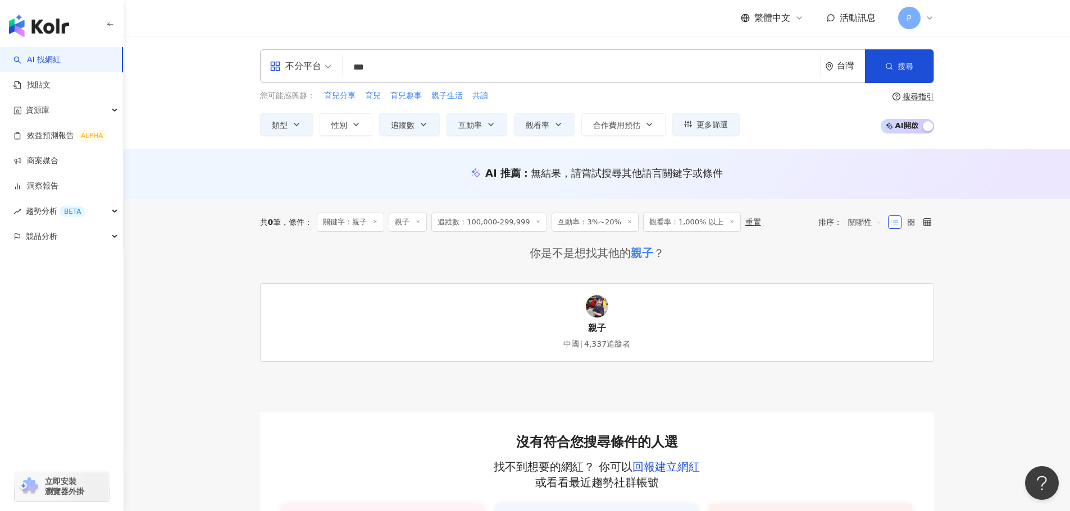
type input "*"
click at [443, 94] on span "親子生活" at bounding box center [446, 95] width 31 height 11
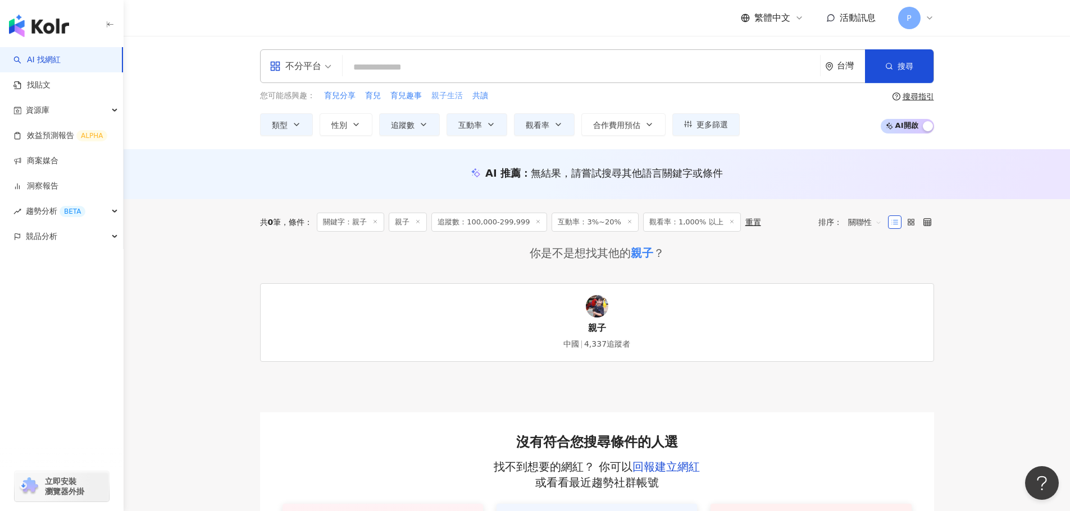
type input "****"
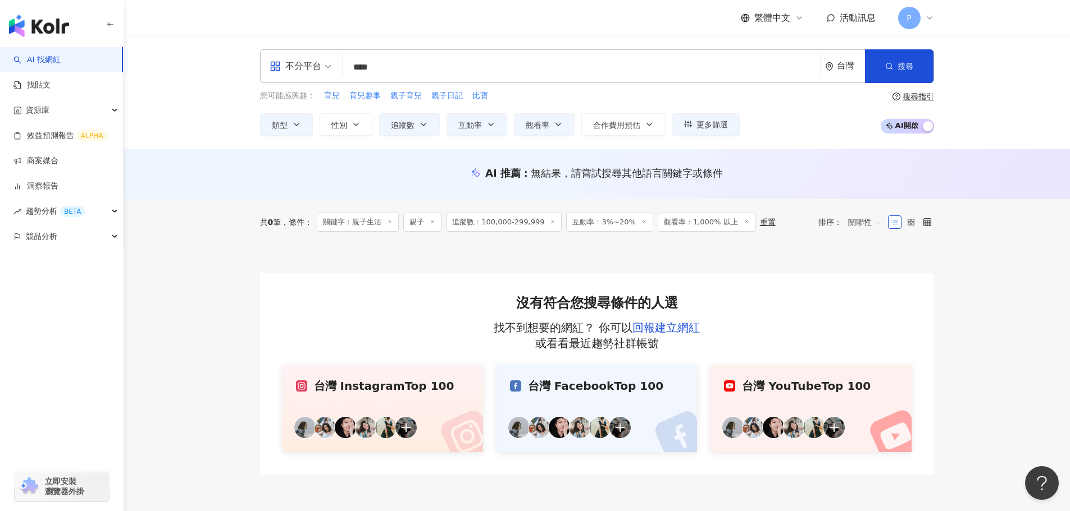
click at [545, 105] on div "您可能感興趣： 育兒 育兒趣事 親子育兒 親子日記 比寶 類型 性別 追蹤數 互動率 觀看率 合作費用預估 更多篩選 不限 女 男 其他 ****** - *…" at bounding box center [499, 113] width 479 height 46
click at [551, 119] on button "觀看率" at bounding box center [544, 124] width 61 height 22
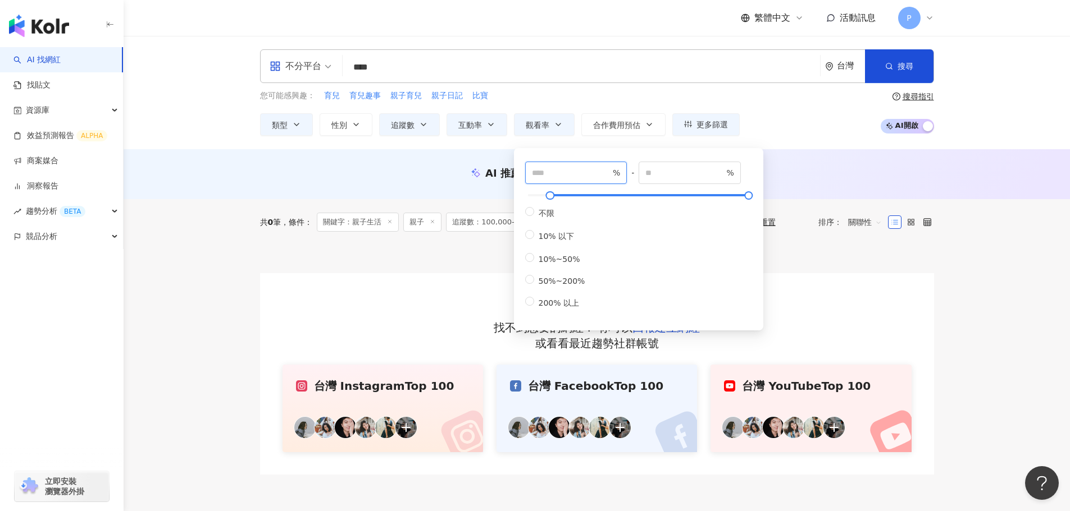
drag, startPoint x: 554, startPoint y: 167, endPoint x: 464, endPoint y: 168, distance: 89.3
click at [464, 168] on main "不分平台 **** 台灣 搜尋 customizedTag 網紅類型 家庭 / 親子 旅遊 / 親子 旅遊 MOMO親子台 1,897 追蹤者 親子で大工🔨 …" at bounding box center [597, 255] width 946 height 439
type input "***"
click at [563, 68] on input "****" at bounding box center [581, 67] width 468 height 21
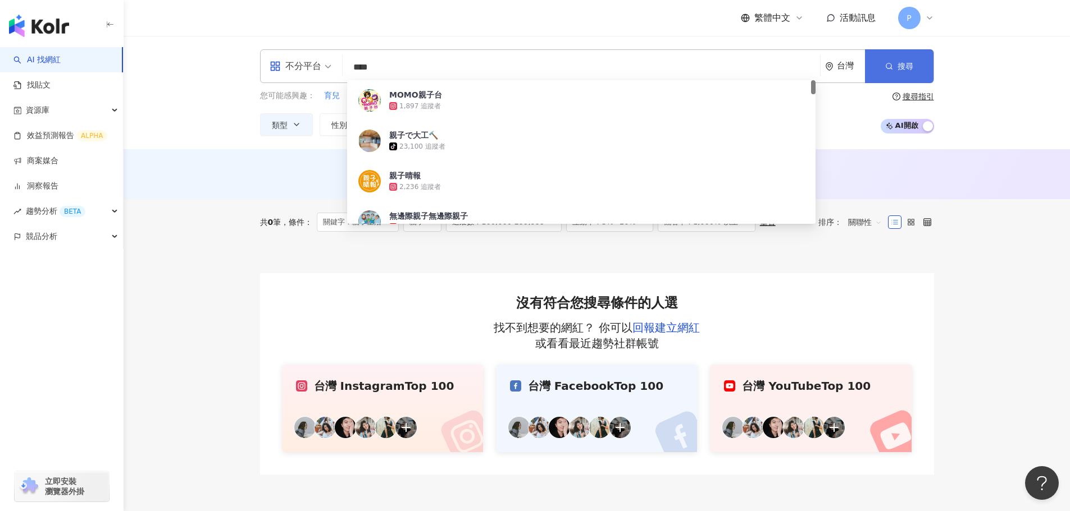
click at [908, 71] on span "搜尋" at bounding box center [905, 66] width 16 height 9
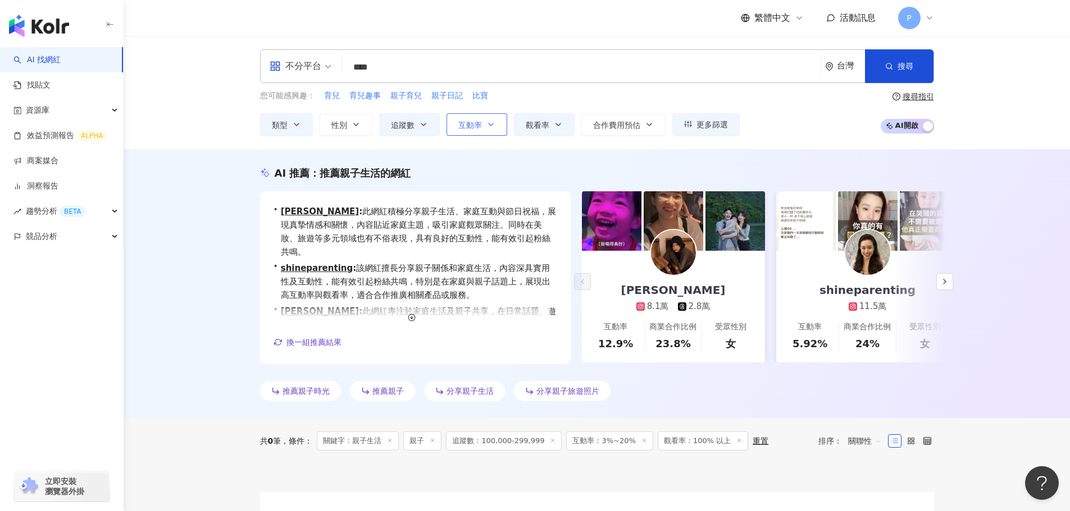
click at [484, 122] on button "互動率" at bounding box center [476, 124] width 61 height 22
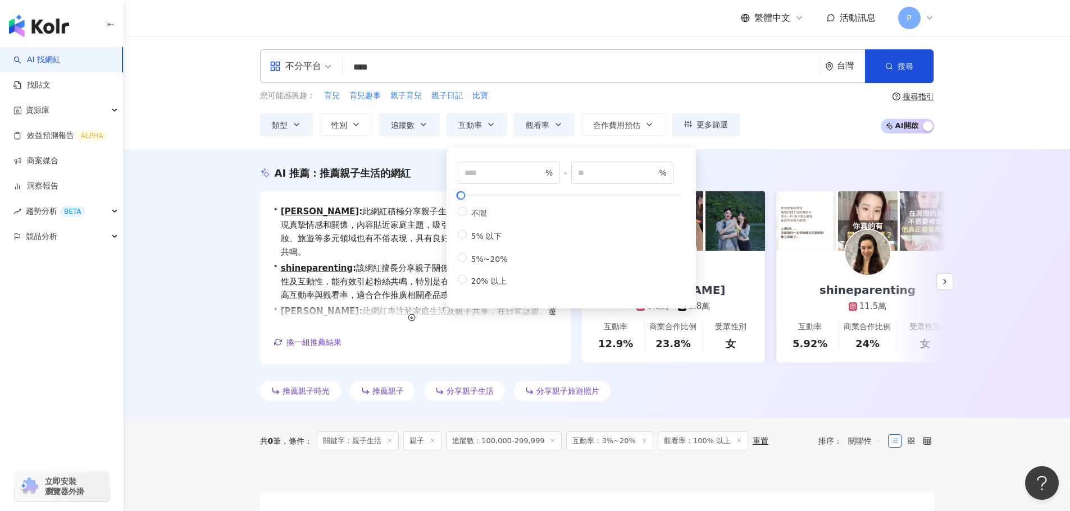
click at [556, 99] on div "您可能感興趣： 育兒 育兒趣事 親子育兒 親子日記 比寶" at bounding box center [499, 96] width 479 height 12
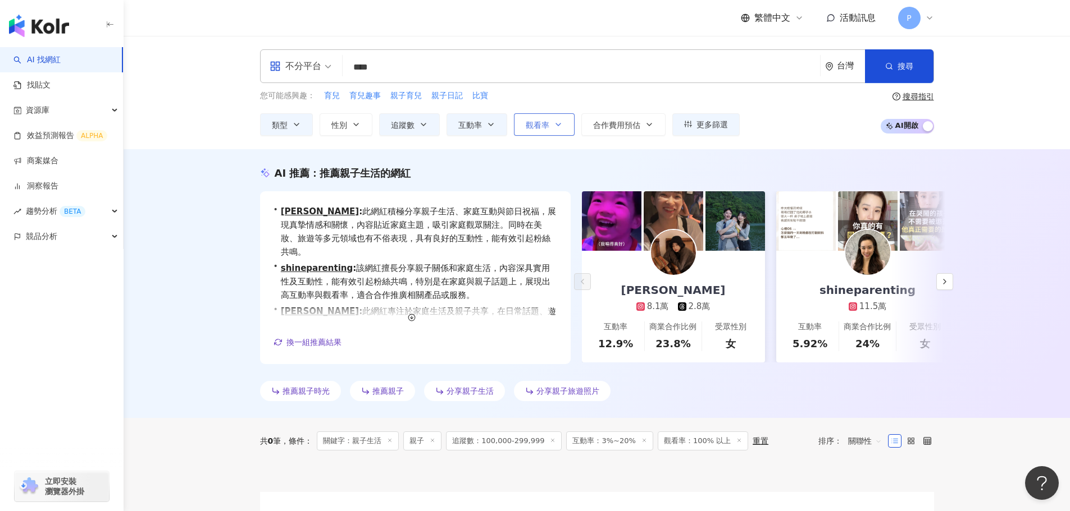
click at [555, 125] on icon "button" at bounding box center [558, 124] width 9 height 9
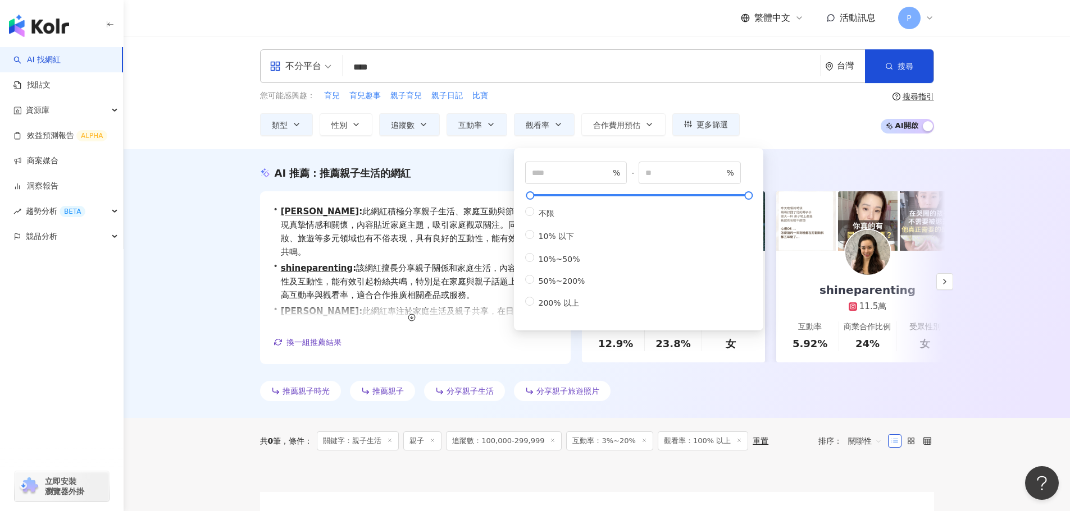
click at [569, 99] on div "您可能感興趣： 育兒 育兒趣事 親子育兒 親子日記 比寶" at bounding box center [499, 96] width 479 height 12
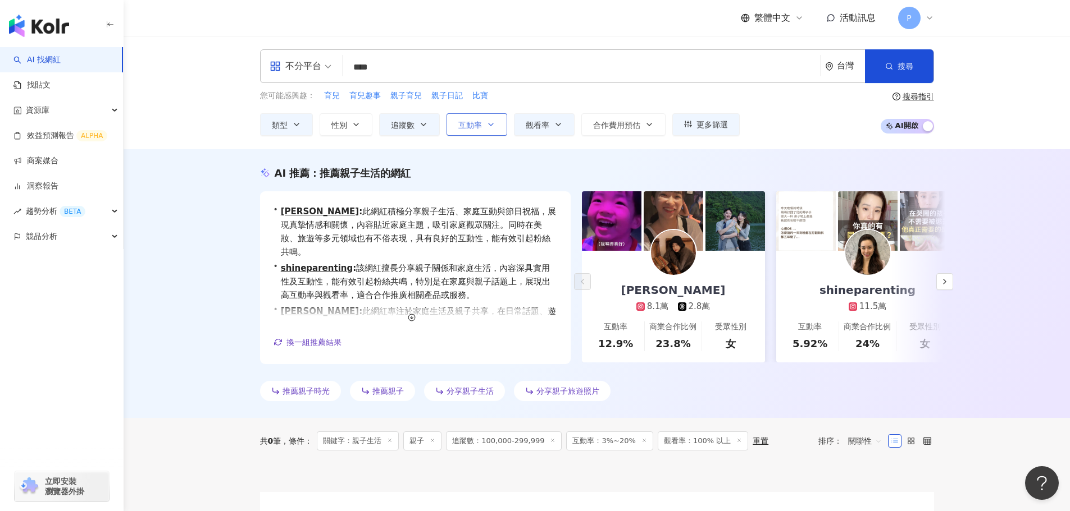
click at [483, 121] on button "互動率" at bounding box center [476, 124] width 61 height 22
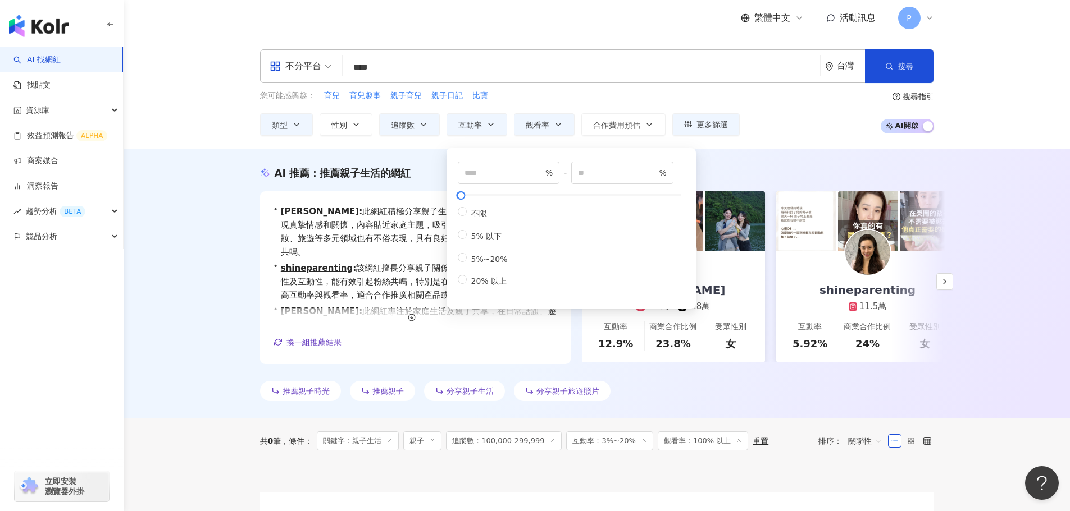
click at [580, 112] on div "您可能感興趣： 育兒 育兒趣事 親子育兒 親子日記 比寶 類型 性別 追蹤數 互動率 觀看率 合作費用預估 更多篩選 不限 女 男 其他 ****** - *…" at bounding box center [499, 113] width 479 height 46
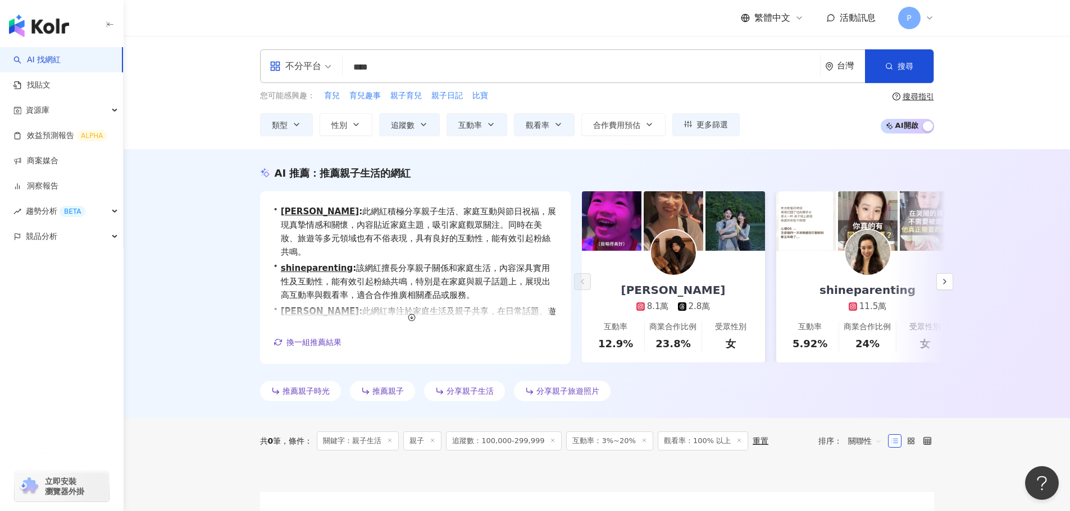
click at [377, 391] on span "推薦親子" at bounding box center [387, 391] width 31 height 9
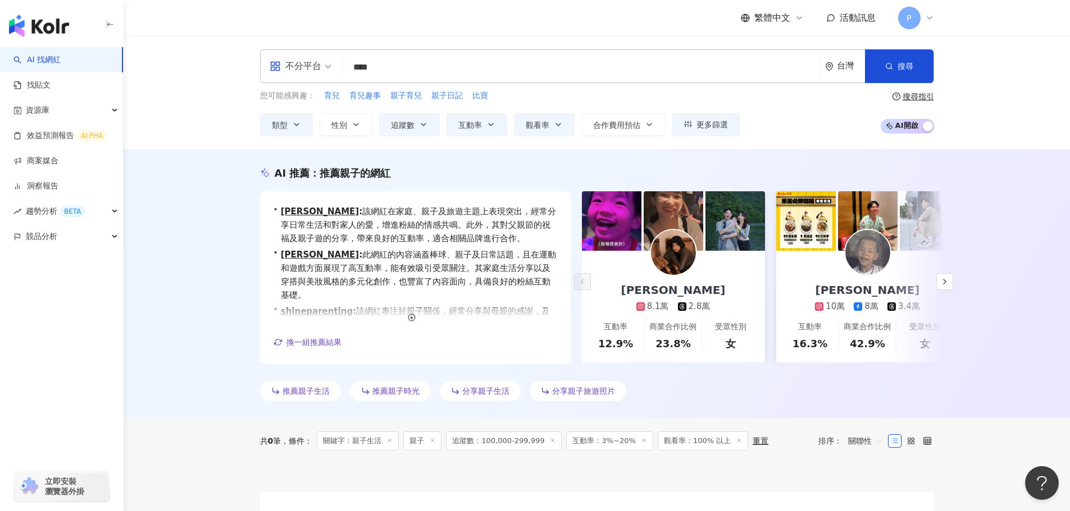
scroll to position [56, 0]
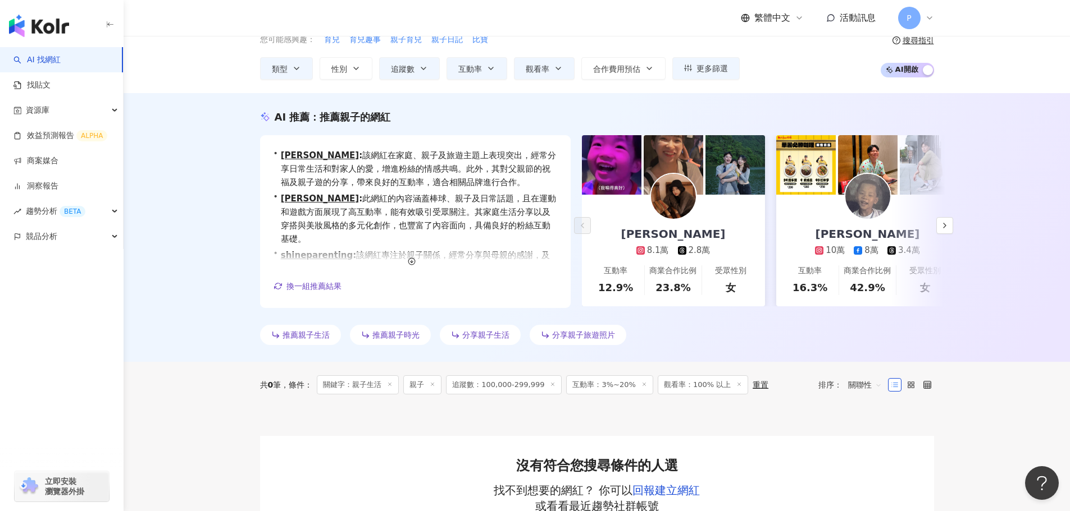
click at [520, 386] on span "追蹤數：100,000-299,999" at bounding box center [504, 385] width 116 height 19
click at [550, 382] on icon at bounding box center [553, 385] width 6 height 6
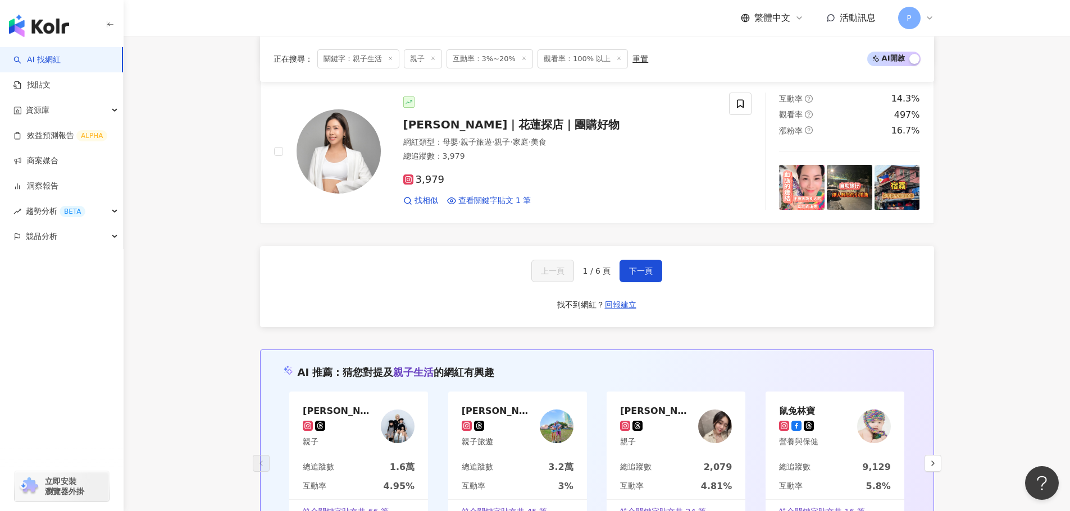
scroll to position [2140, 0]
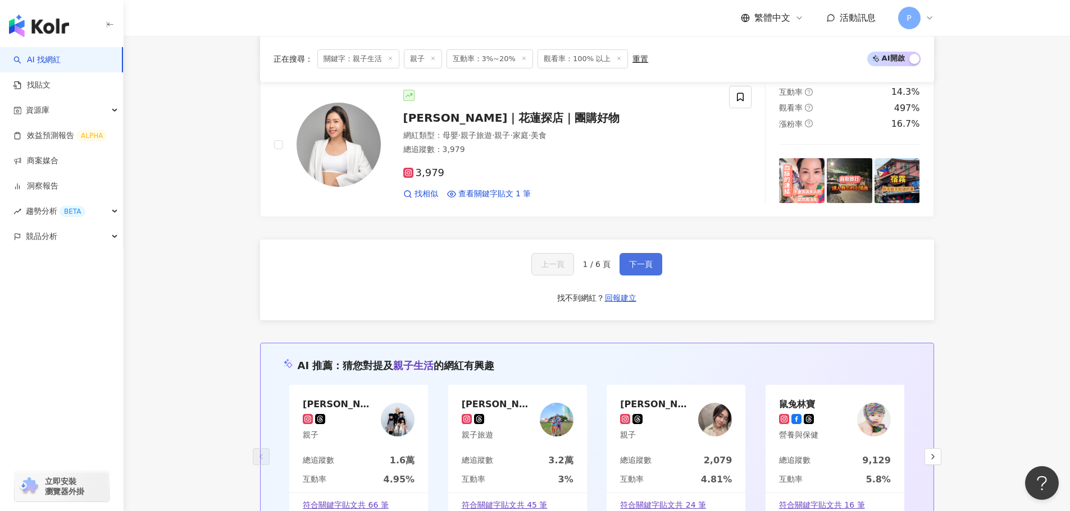
click at [651, 267] on button "下一頁" at bounding box center [640, 264] width 43 height 22
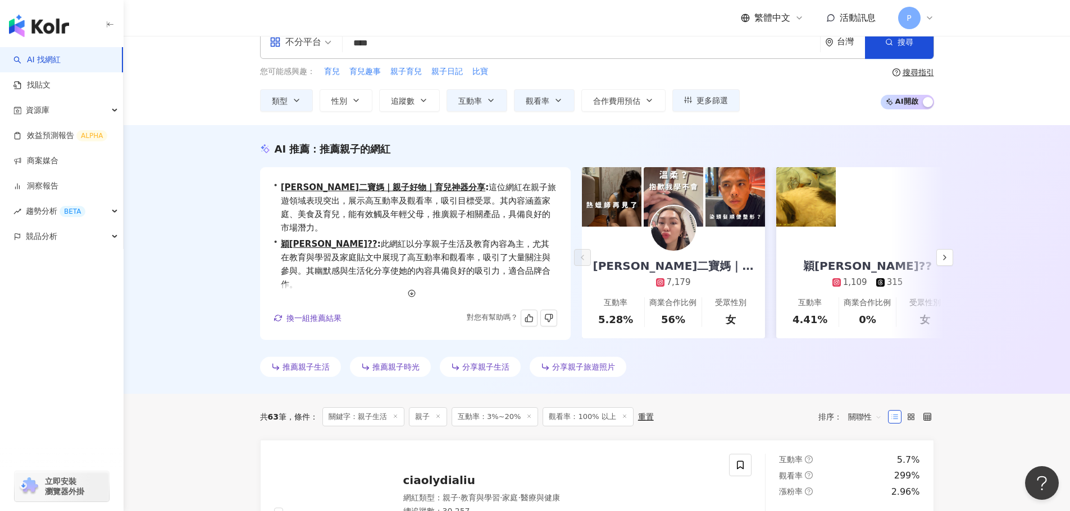
scroll to position [4, 0]
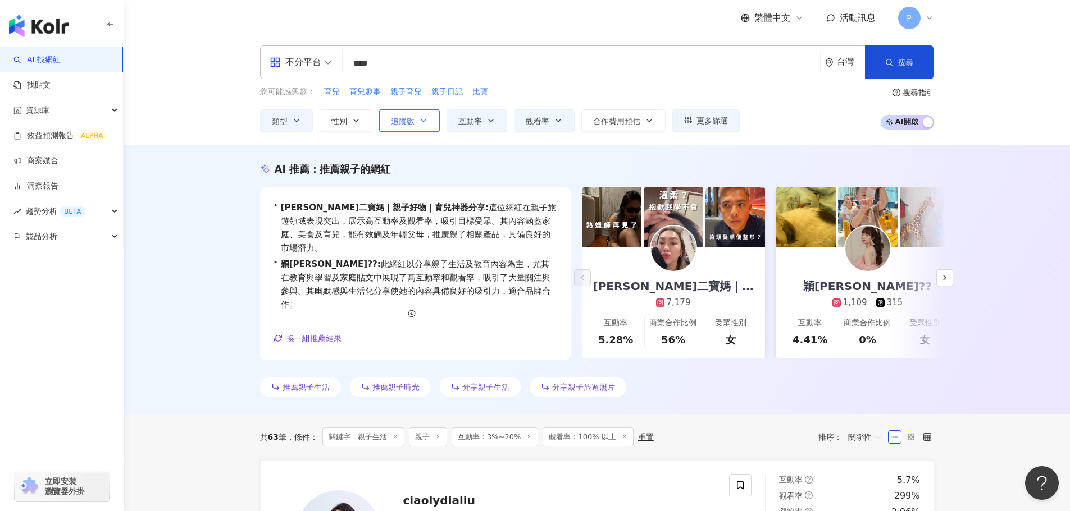
click at [413, 122] on span "追蹤數" at bounding box center [403, 121] width 24 height 9
type input "*"
type input "*******"
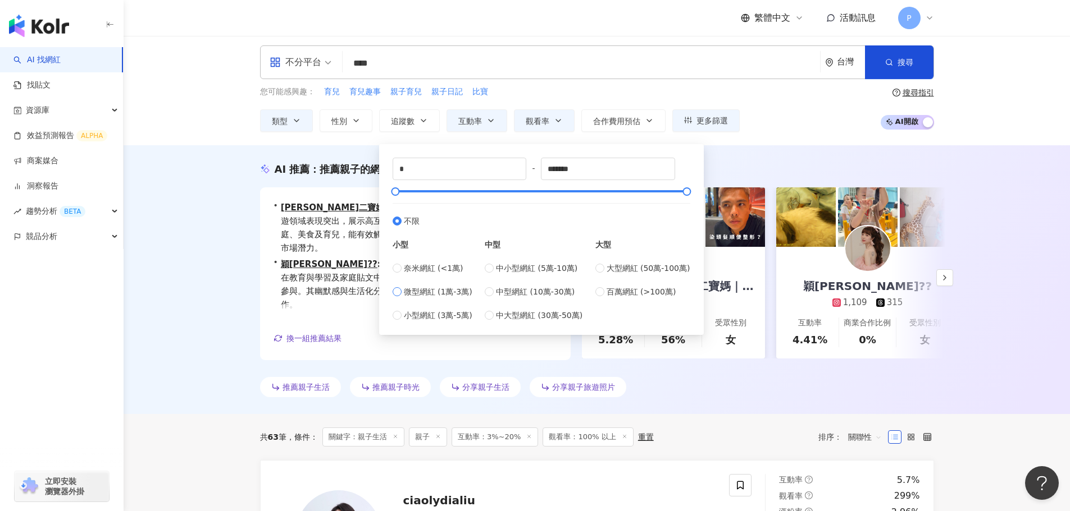
type input "*****"
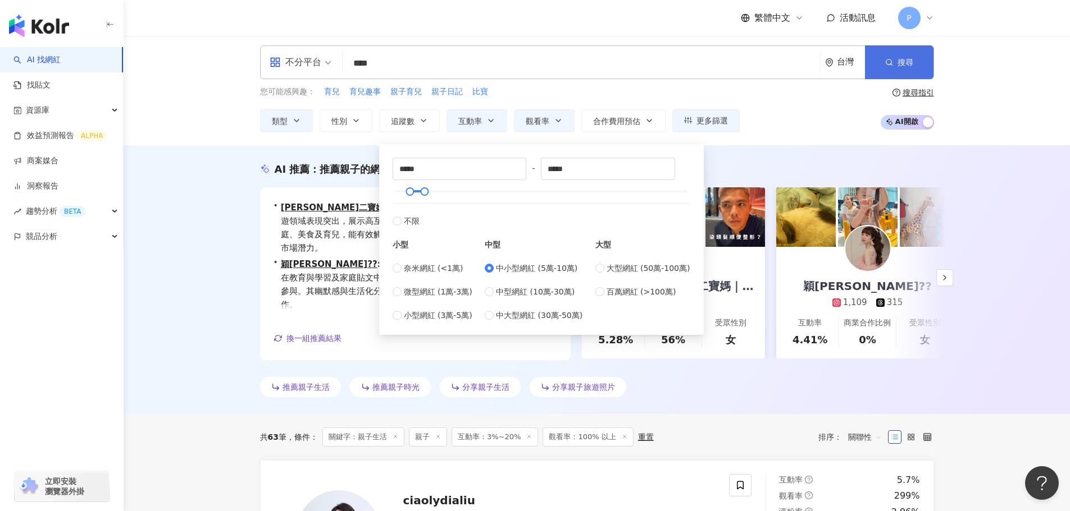
click at [889, 71] on button "搜尋" at bounding box center [899, 62] width 68 height 34
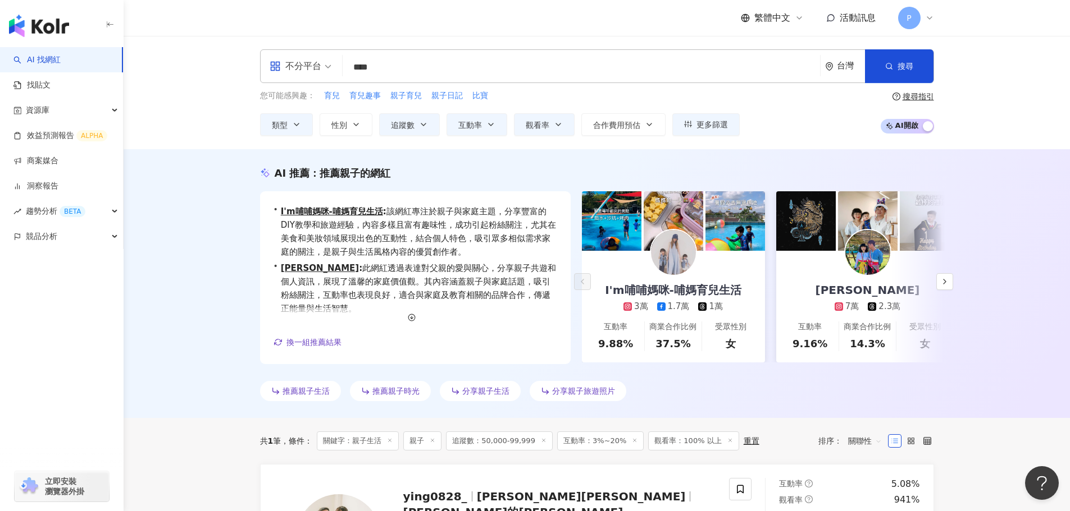
drag, startPoint x: 396, startPoint y: 65, endPoint x: 321, endPoint y: 62, distance: 74.7
click at [328, 62] on div "不分平台 **** 台灣 搜尋 cbe2179b-2b8f-417a-9e2f-af77eca0f1f9 MOMO親子台 1,897 追蹤者 親子で大工🔨 t…" at bounding box center [597, 66] width 674 height 34
click at [385, 66] on input "search" at bounding box center [581, 67] width 468 height 21
type input "*"
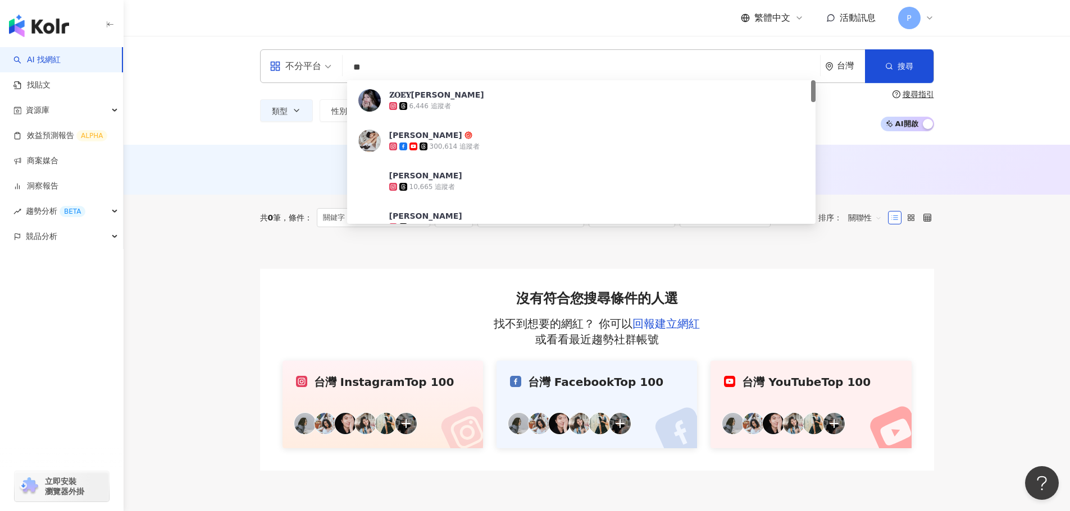
type input "**"
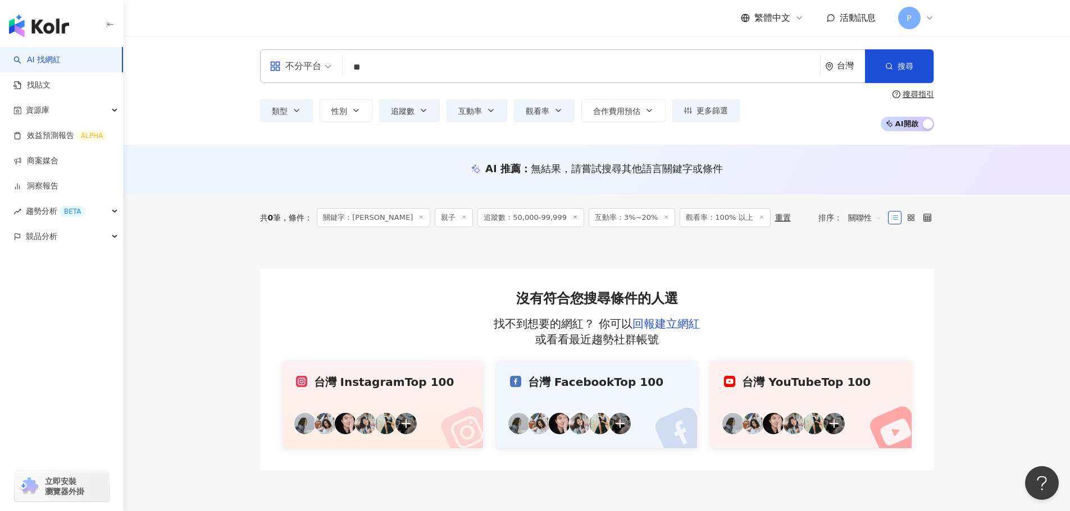
click at [374, 66] on input "**" at bounding box center [581, 67] width 468 height 21
click at [52, 60] on link "AI 找網紅" at bounding box center [36, 59] width 47 height 11
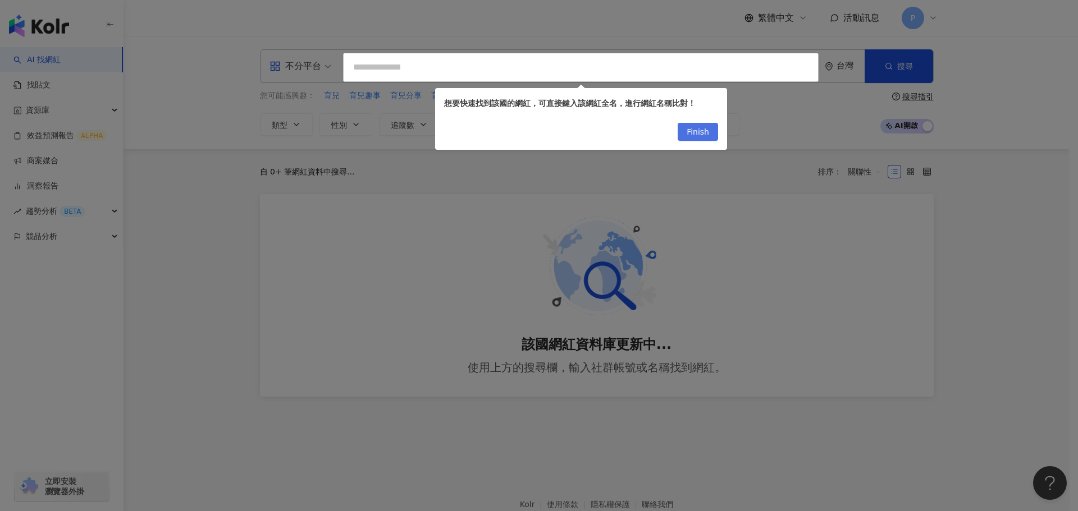
click at [702, 132] on span "Finish" at bounding box center [698, 133] width 22 height 18
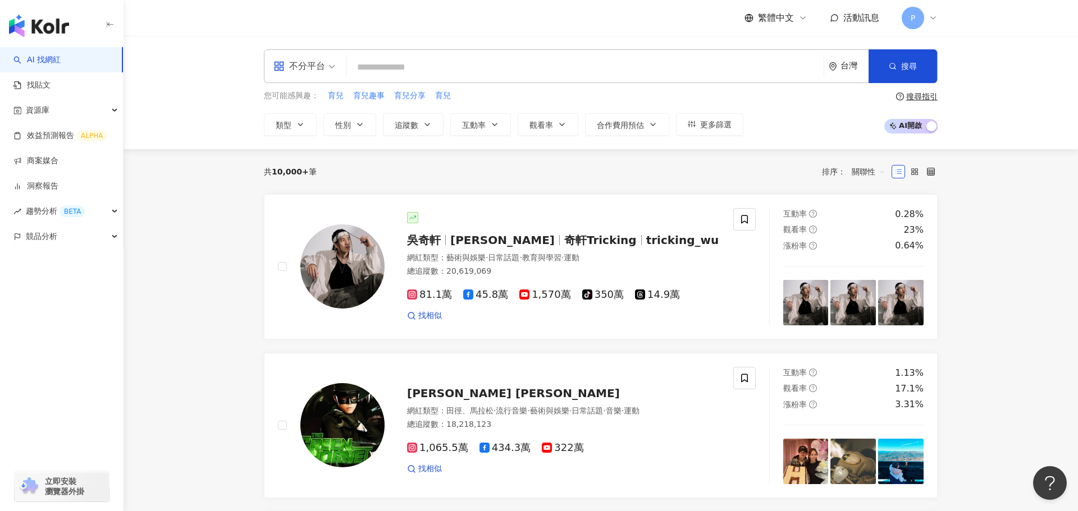
click at [499, 62] on input "search" at bounding box center [585, 67] width 468 height 21
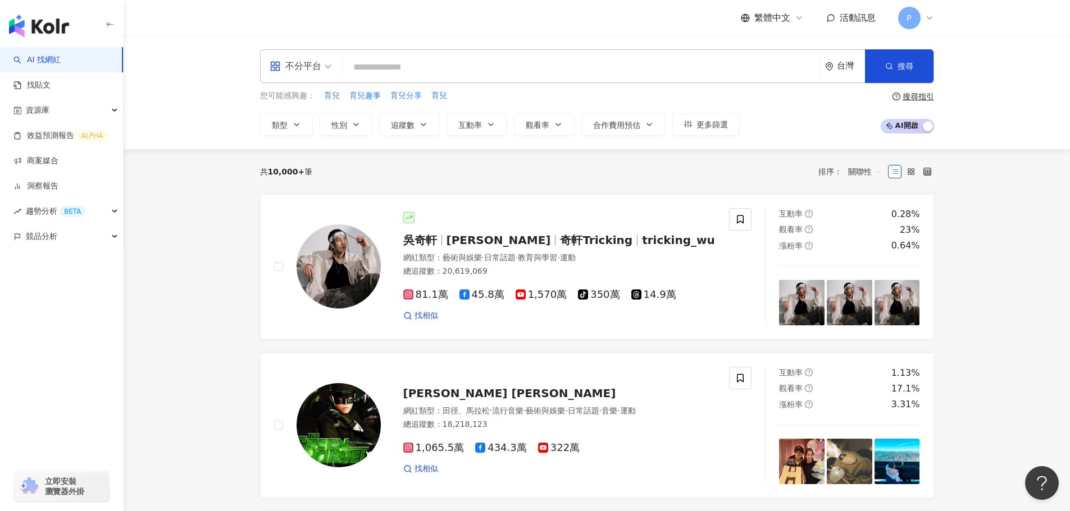
click at [334, 97] on span "育兒" at bounding box center [332, 95] width 16 height 11
type input "**"
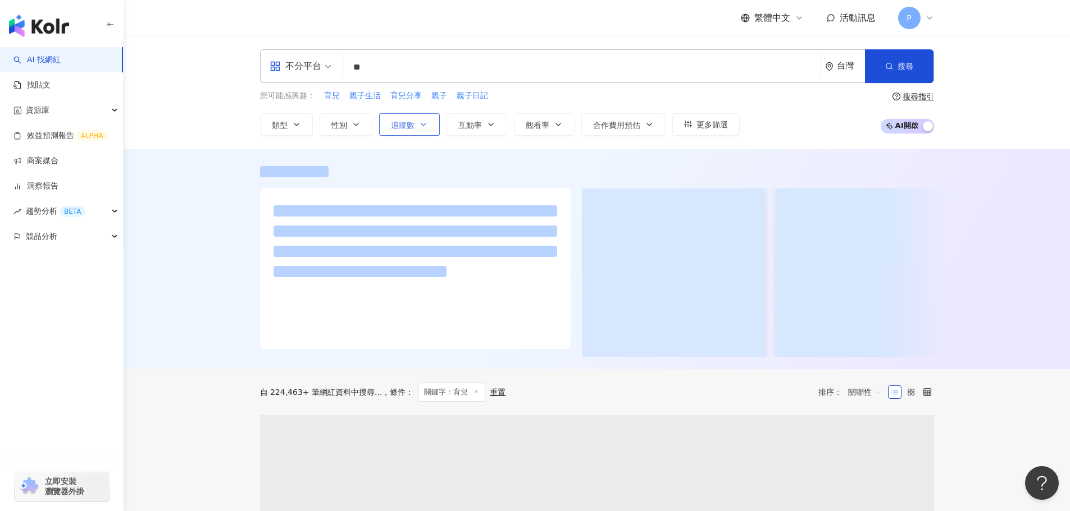
click at [418, 127] on button "追蹤數" at bounding box center [409, 124] width 61 height 22
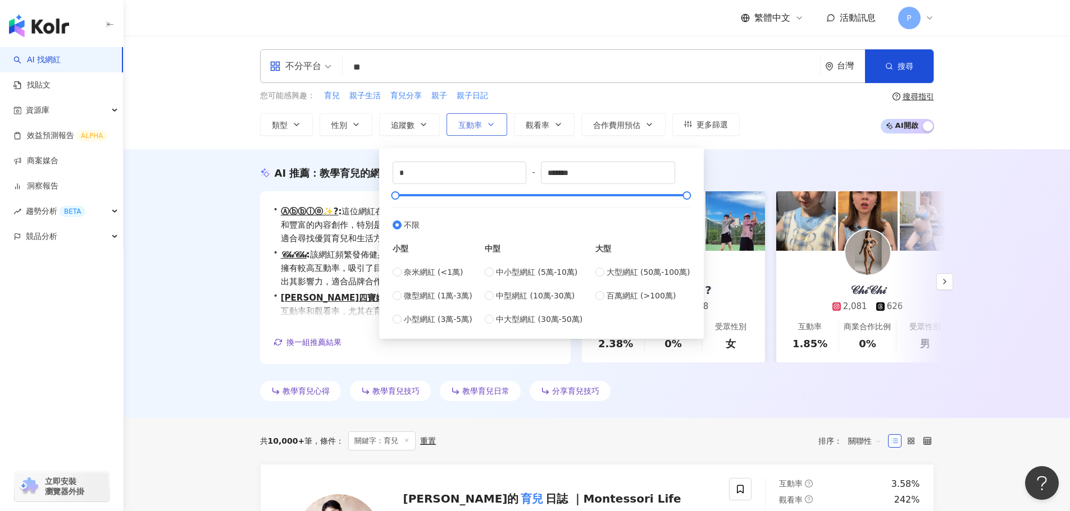
click at [498, 129] on button "互動率" at bounding box center [476, 124] width 61 height 22
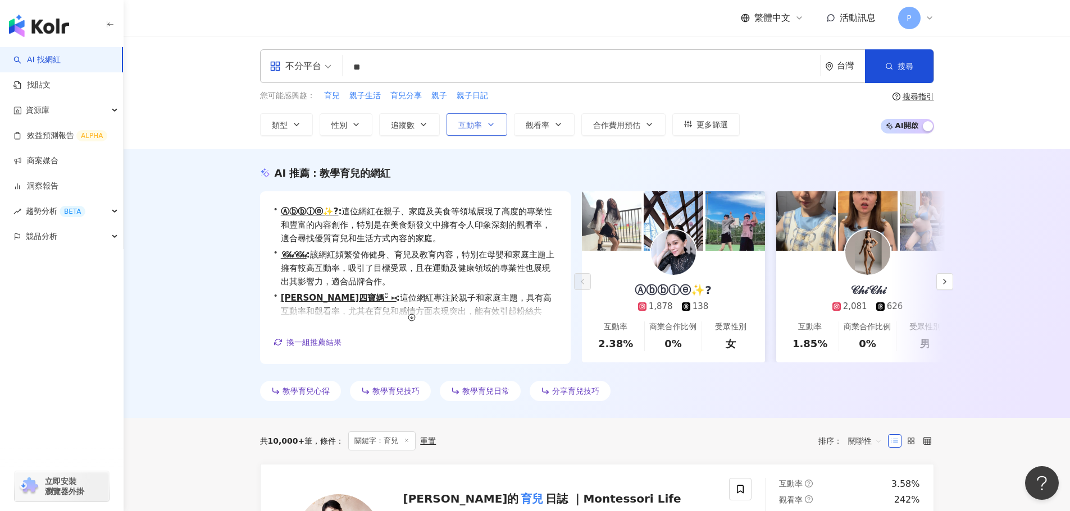
click at [498, 129] on button "互動率" at bounding box center [476, 124] width 61 height 22
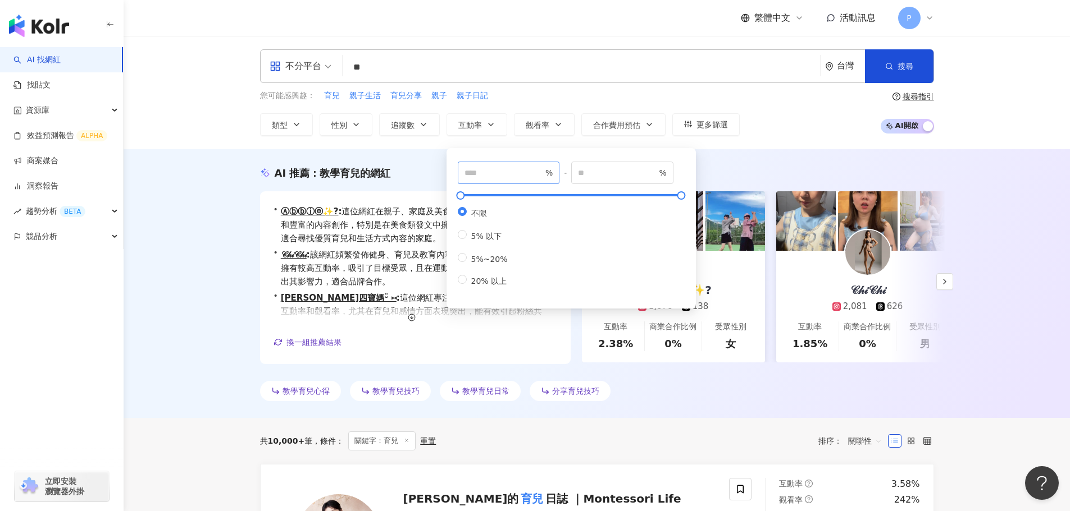
click at [487, 180] on span "%" at bounding box center [509, 173] width 102 height 22
type input "*"
click at [564, 136] on div "不分平台 ** 台灣 搜尋 62ab42eb-3ea2-46bc-beaf-808685cb839a 𝐙𝐎𝐄𝐘李柔 6,446 追蹤者 李柔 300,614 …" at bounding box center [597, 92] width 946 height 113
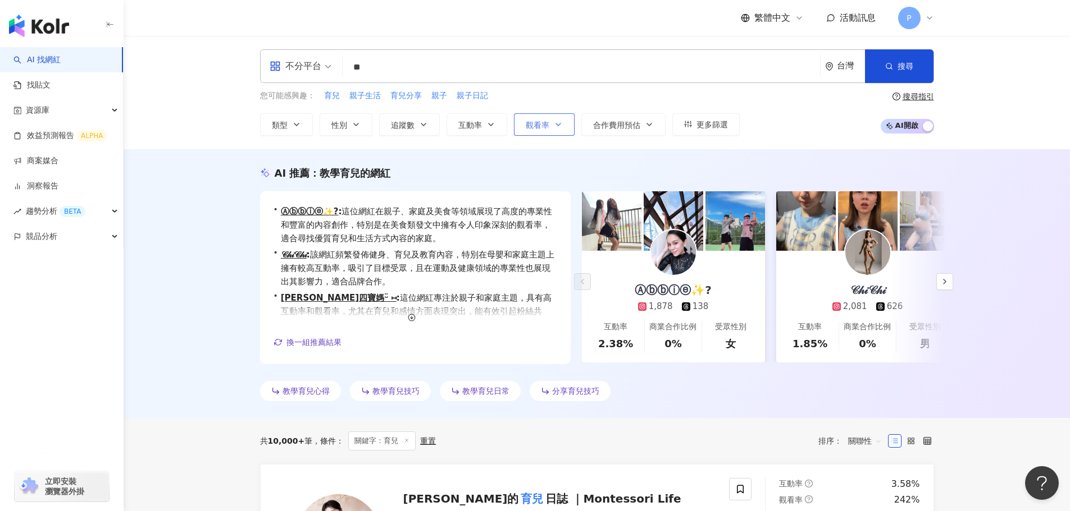
click at [554, 126] on icon "button" at bounding box center [558, 124] width 9 height 9
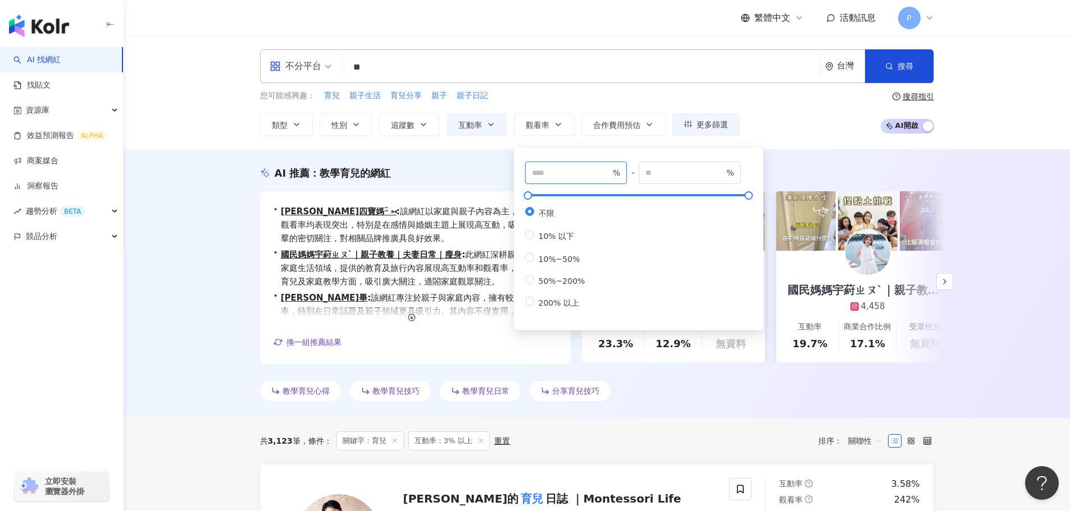
click at [541, 171] on input "number" at bounding box center [571, 173] width 79 height 12
type input "***"
click at [820, 170] on div "AI 推薦 ： 教學育兒的網紅" at bounding box center [597, 173] width 674 height 14
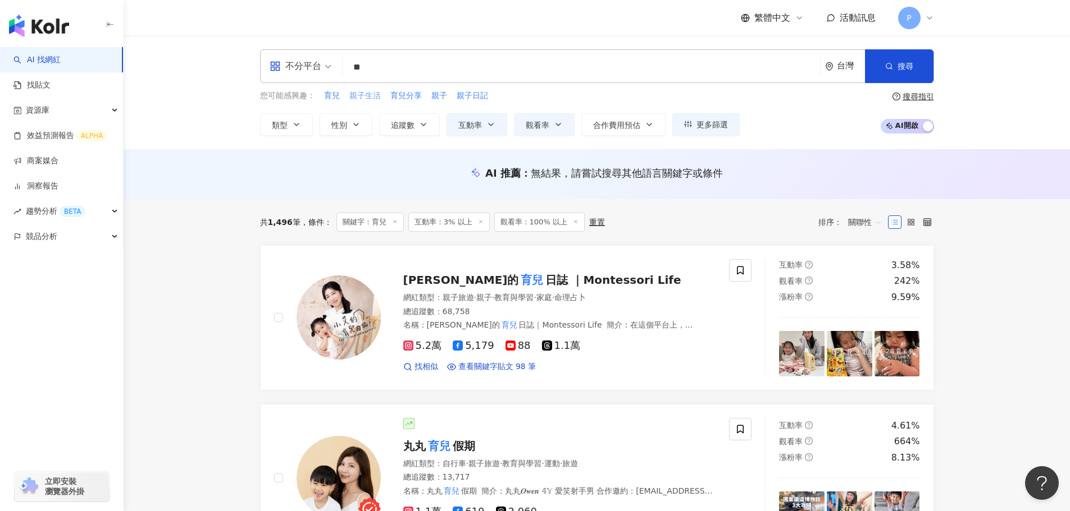
click at [357, 98] on span "親子生活" at bounding box center [364, 95] width 31 height 11
type input "****"
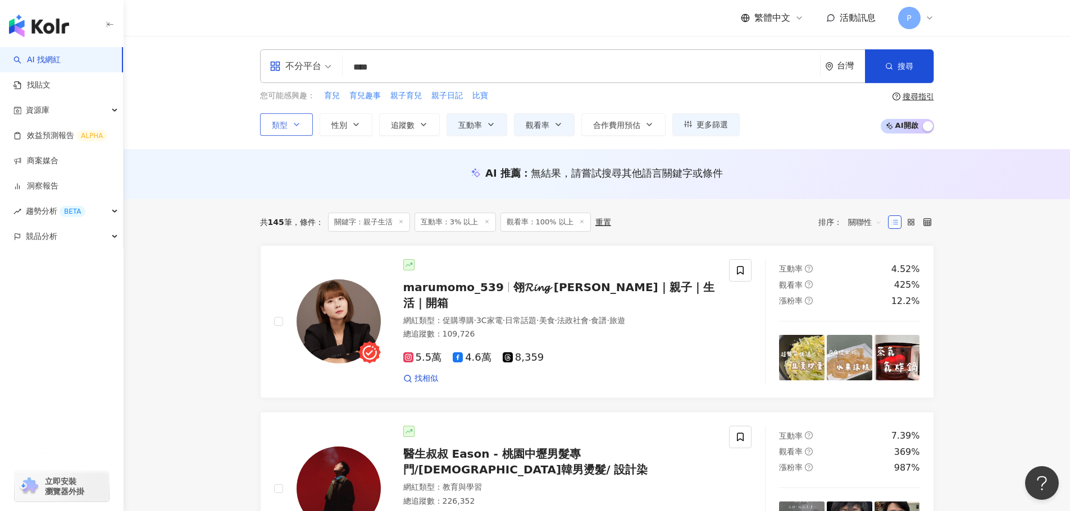
click at [302, 121] on button "類型" at bounding box center [286, 124] width 53 height 22
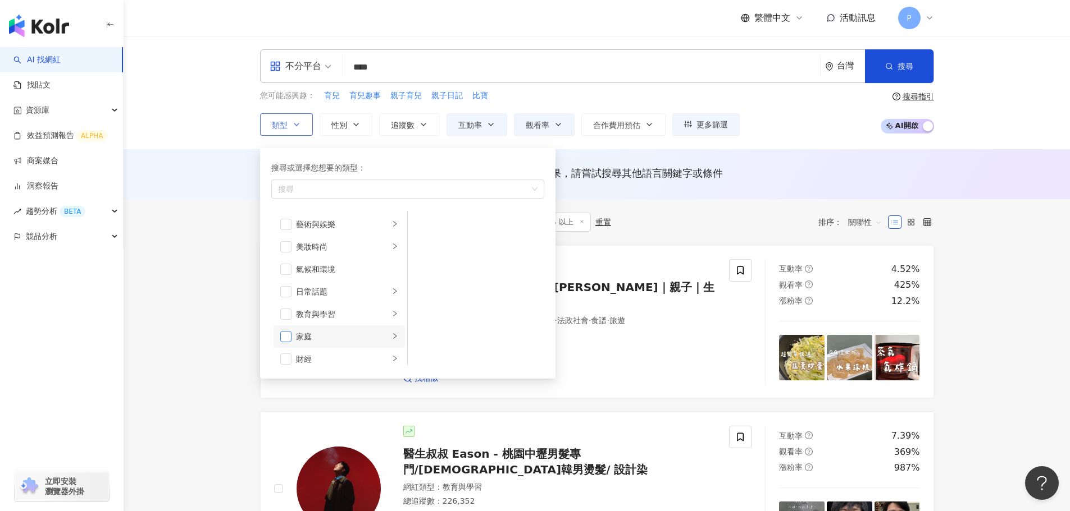
click at [282, 336] on span "button" at bounding box center [285, 336] width 11 height 11
click at [391, 339] on icon "right" at bounding box center [394, 336] width 7 height 7
click at [423, 223] on span "button" at bounding box center [422, 224] width 11 height 11
click at [883, 76] on button "搜尋" at bounding box center [899, 66] width 68 height 34
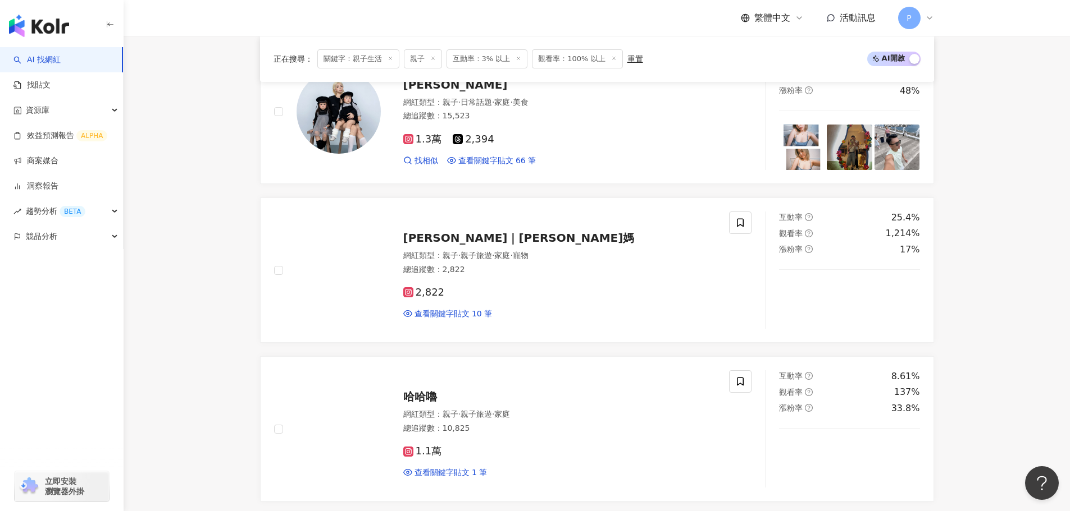
scroll to position [786, 0]
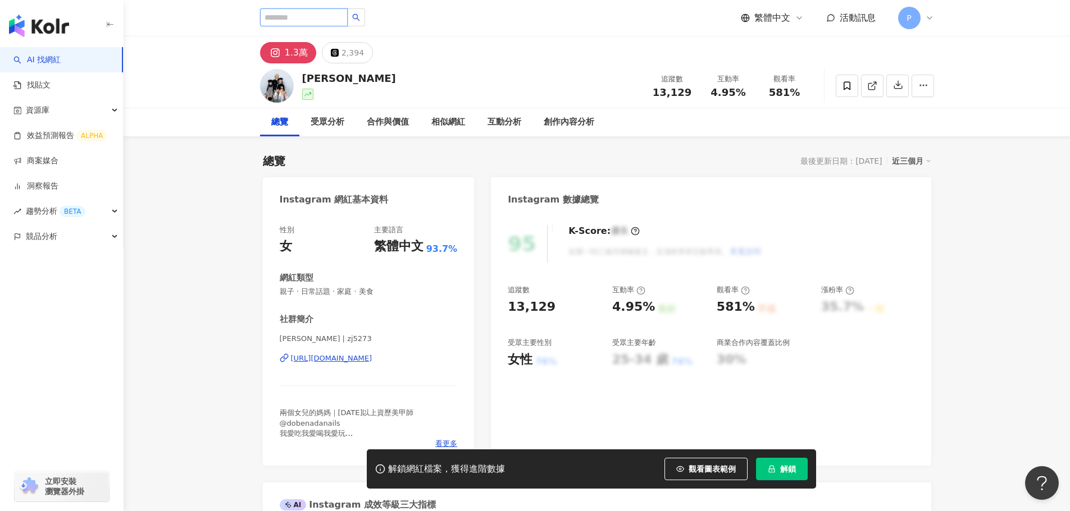
click at [314, 25] on input "search" at bounding box center [304, 17] width 88 height 18
type input "*"
type input "****"
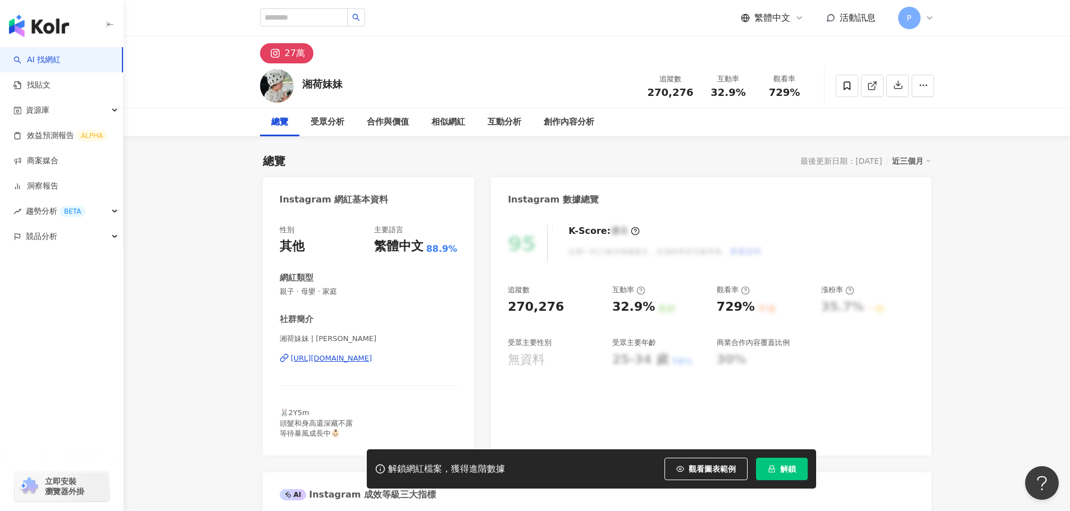
click at [776, 470] on button "解鎖" at bounding box center [782, 469] width 52 height 22
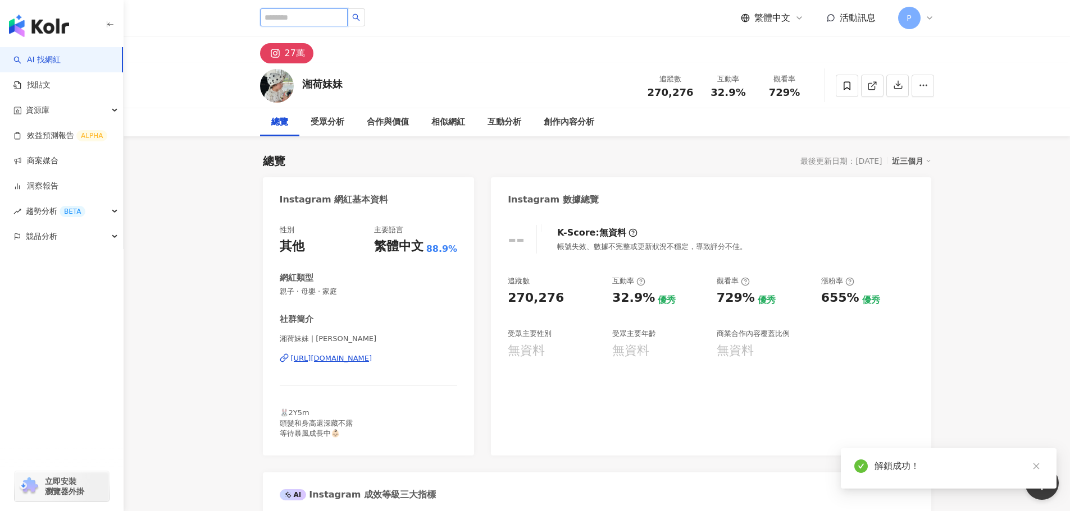
click at [285, 19] on input "search" at bounding box center [304, 17] width 88 height 18
click at [286, 18] on input "search" at bounding box center [304, 17] width 88 height 18
type input "*"
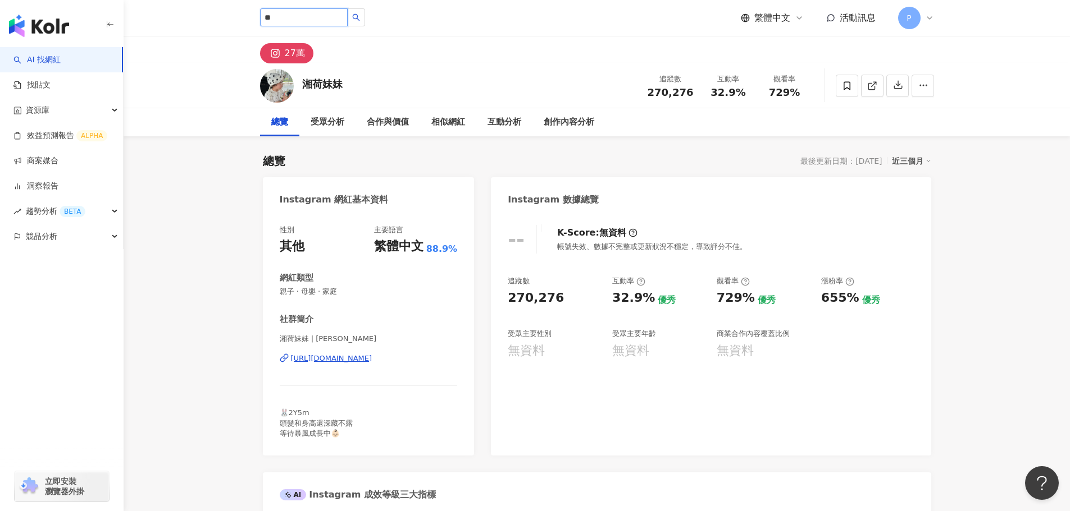
type input "*"
type input "**"
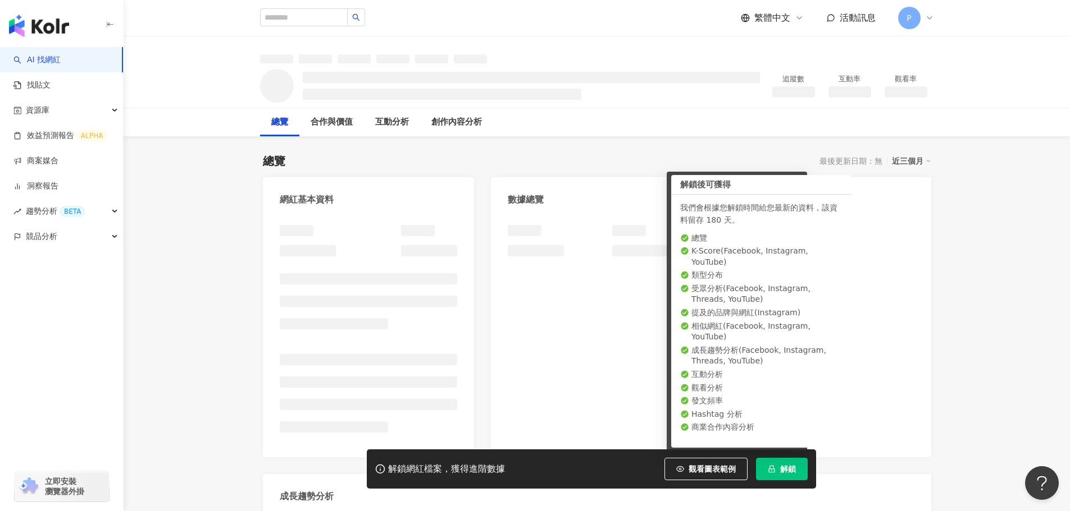
click at [771, 468] on icon "lock" at bounding box center [771, 469] width 8 height 8
